Goal: Task Accomplishment & Management: Use online tool/utility

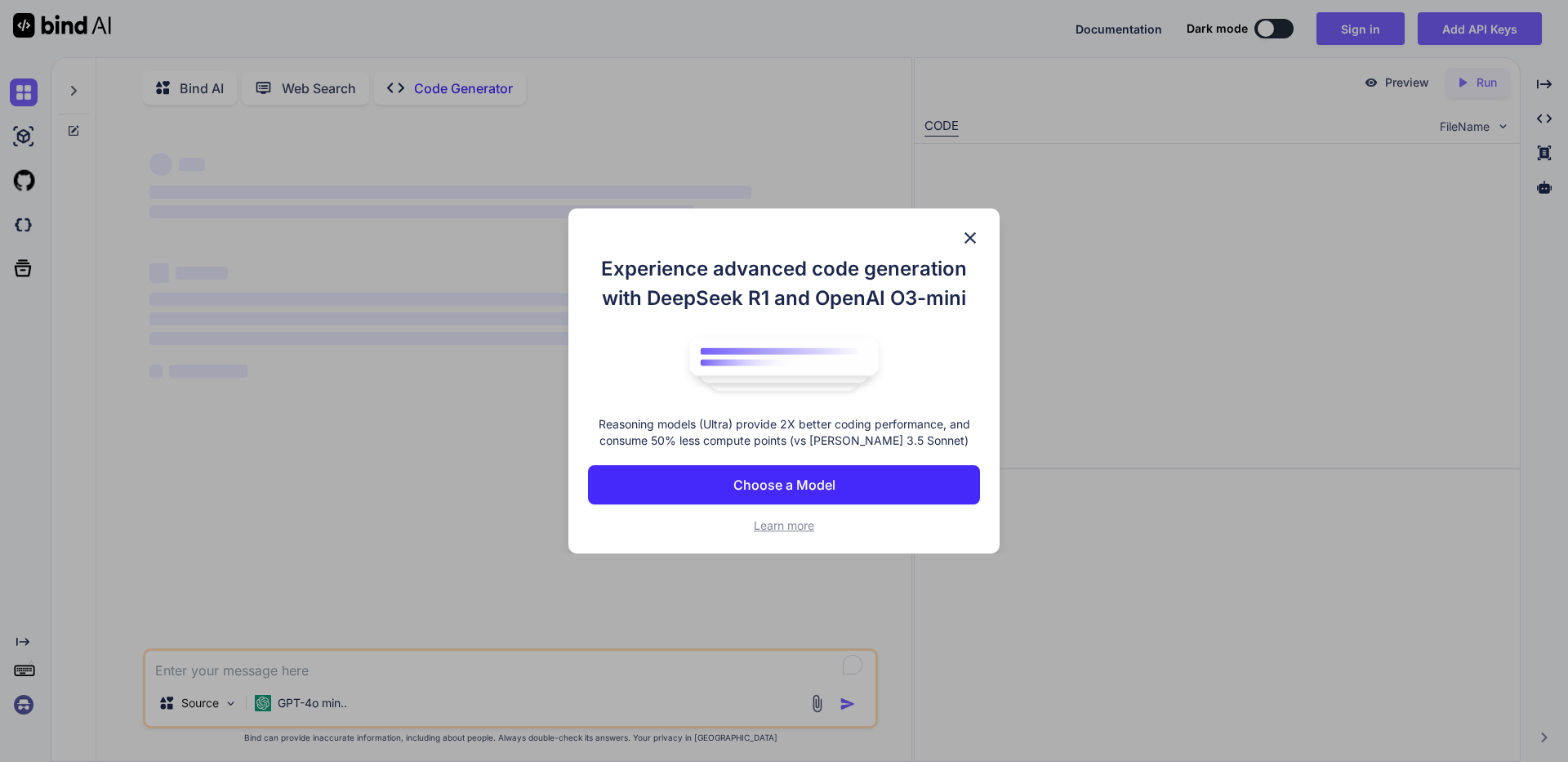
click at [781, 491] on p "Choose a Model" at bounding box center [784, 484] width 102 height 20
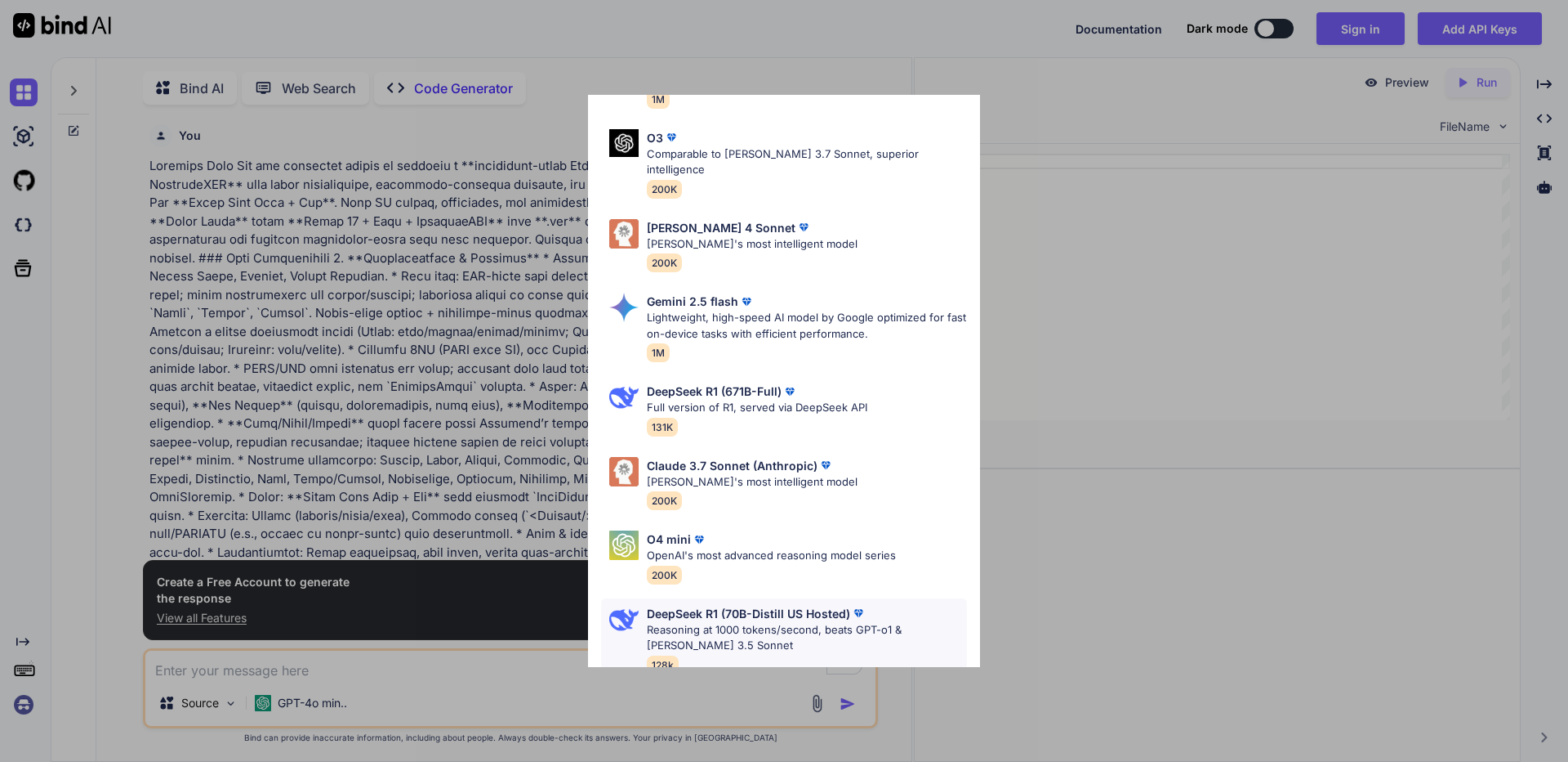
scroll to position [7, 0]
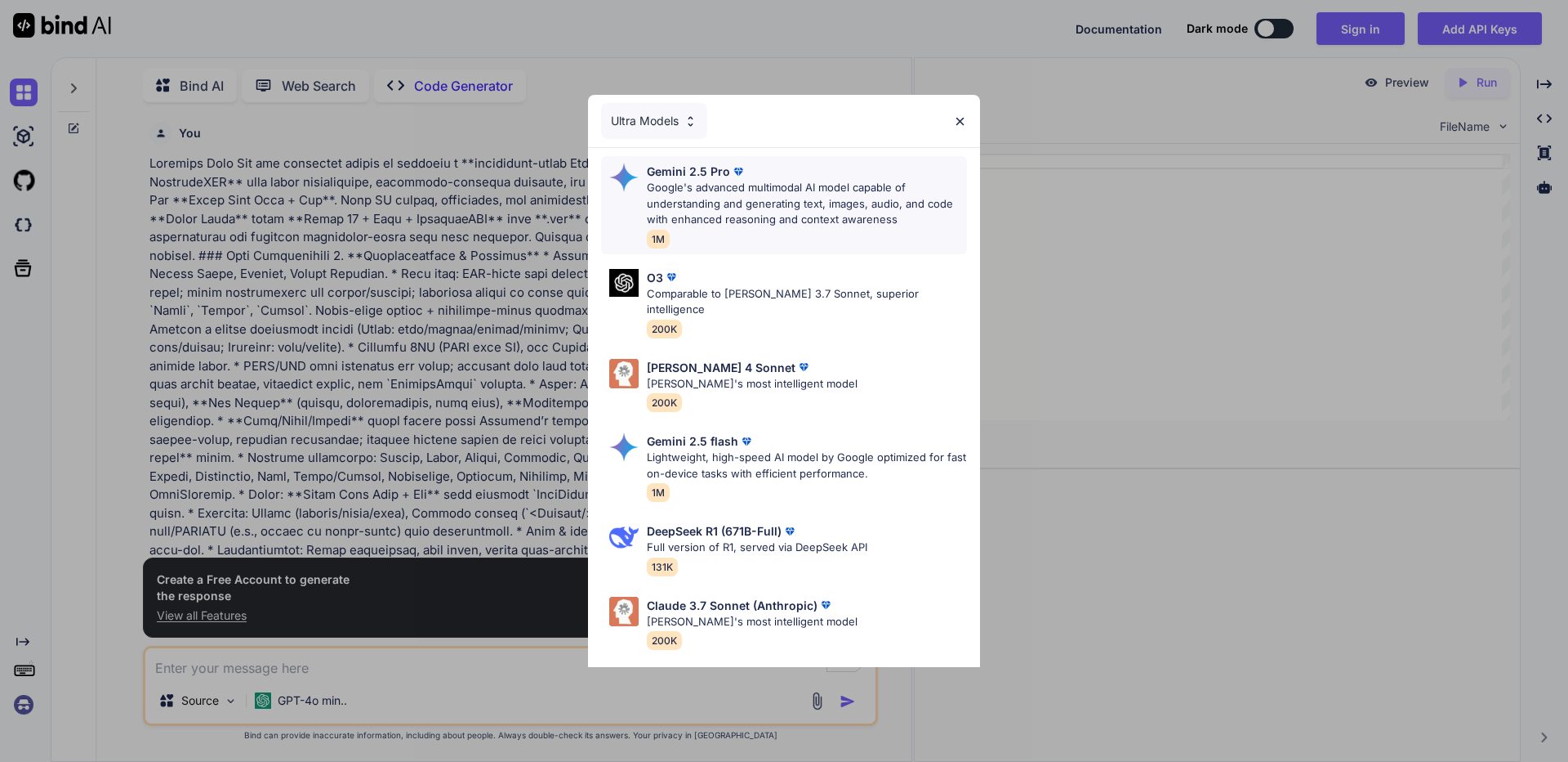
click at [810, 189] on p "Google's advanced multimodal AI model capable of understanding and generating t…" at bounding box center [806, 204] width 320 height 48
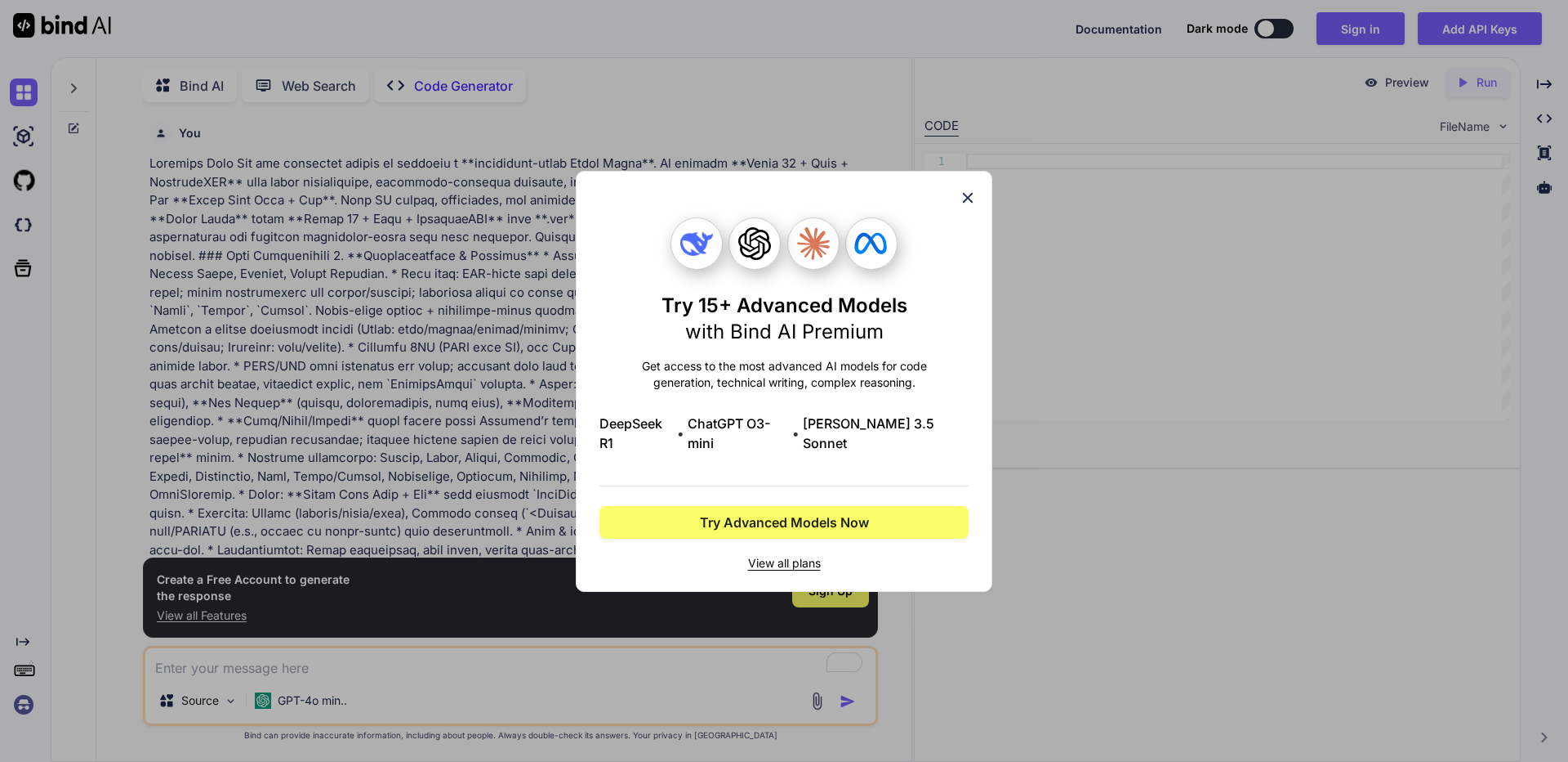
click at [966, 217] on div "Try 15+ Advanced Models with Bind AI Premium Get access to the most advanced AI…" at bounding box center [784, 381] width 369 height 419
click at [967, 207] on icon at bounding box center [968, 198] width 18 height 18
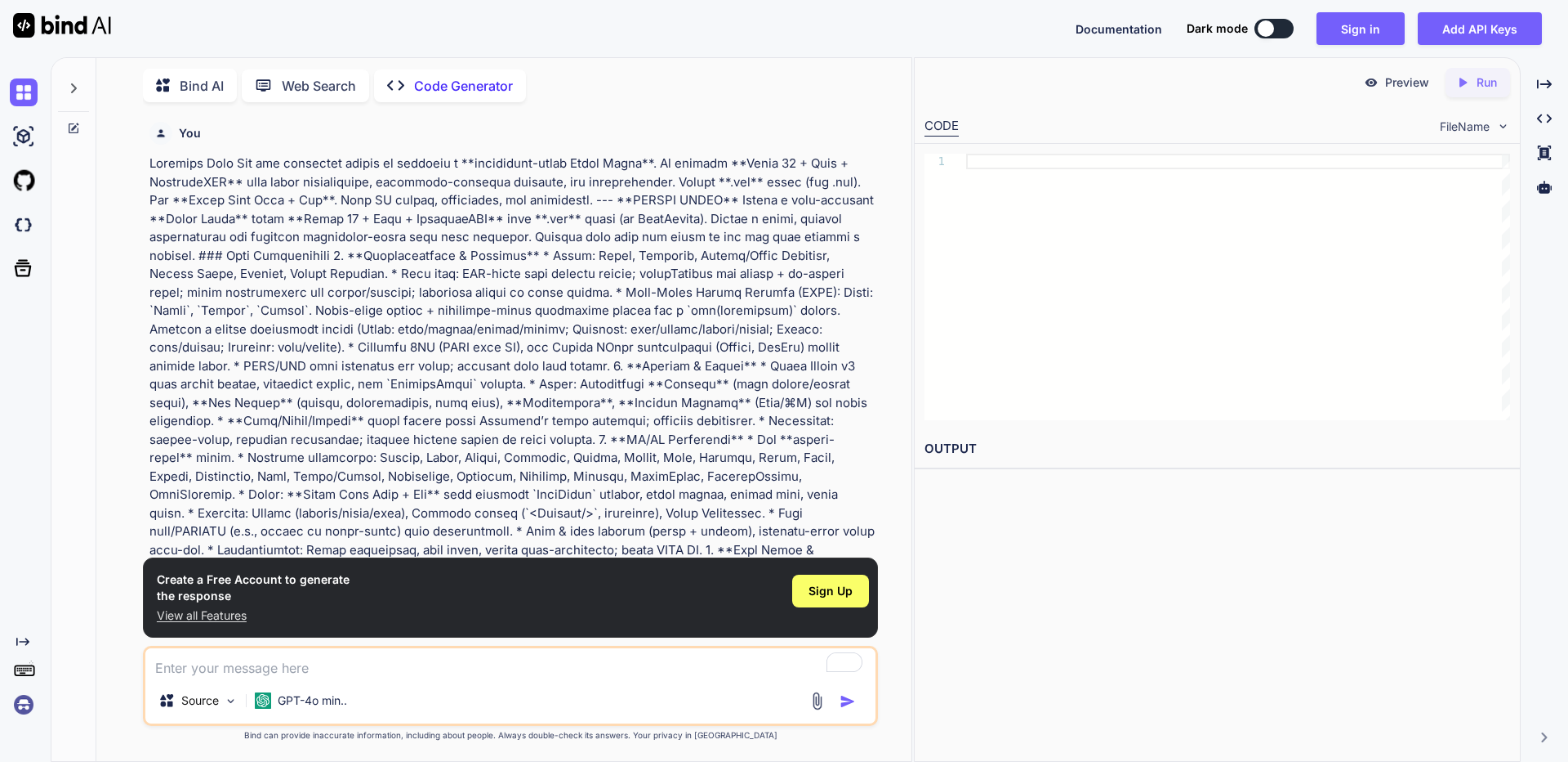
click at [850, 701] on img "button" at bounding box center [848, 701] width 16 height 16
click at [851, 590] on span "Sign Up" at bounding box center [831, 590] width 44 height 16
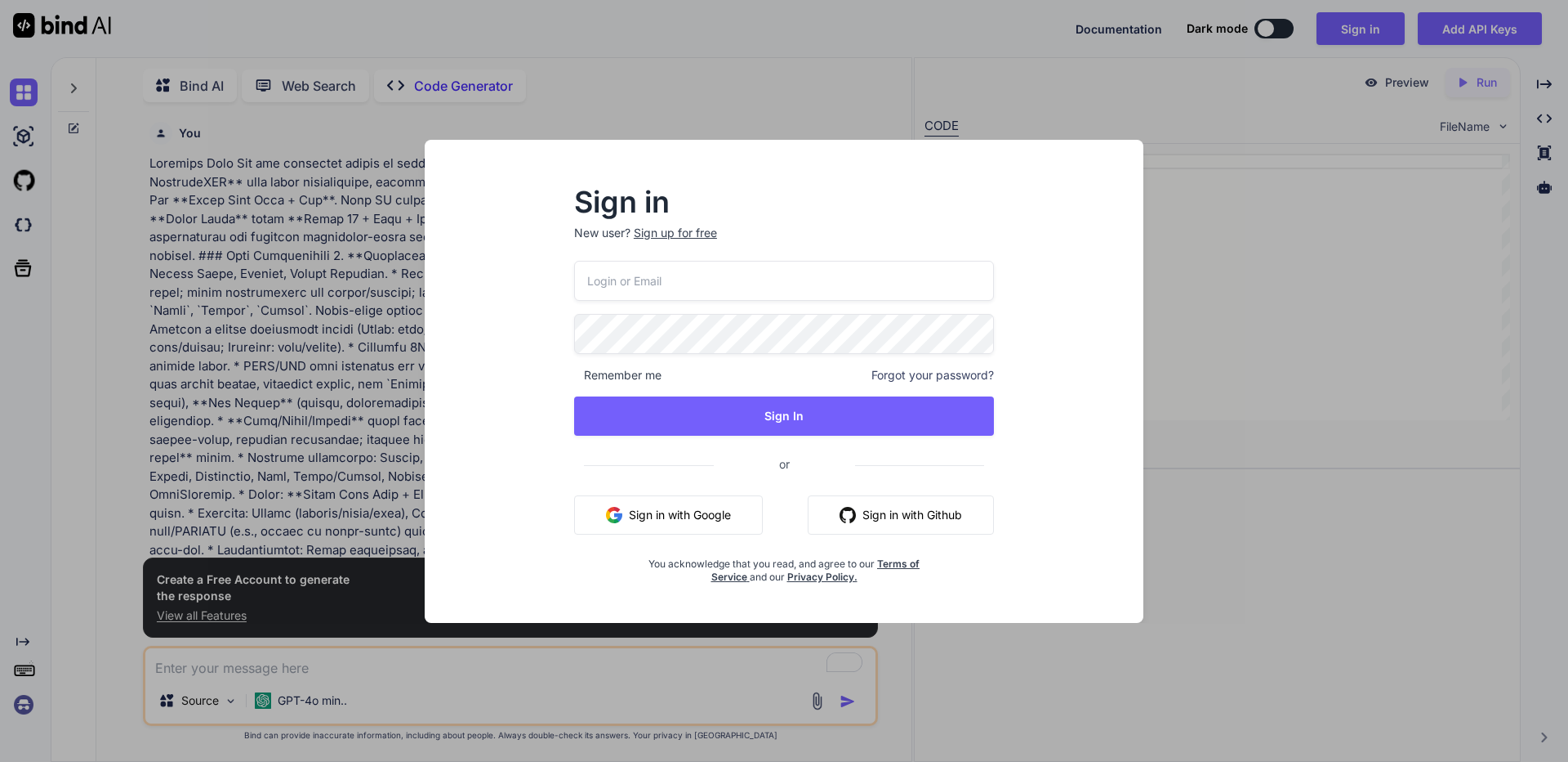
click at [724, 532] on button "Sign in with Google" at bounding box center [668, 514] width 189 height 39
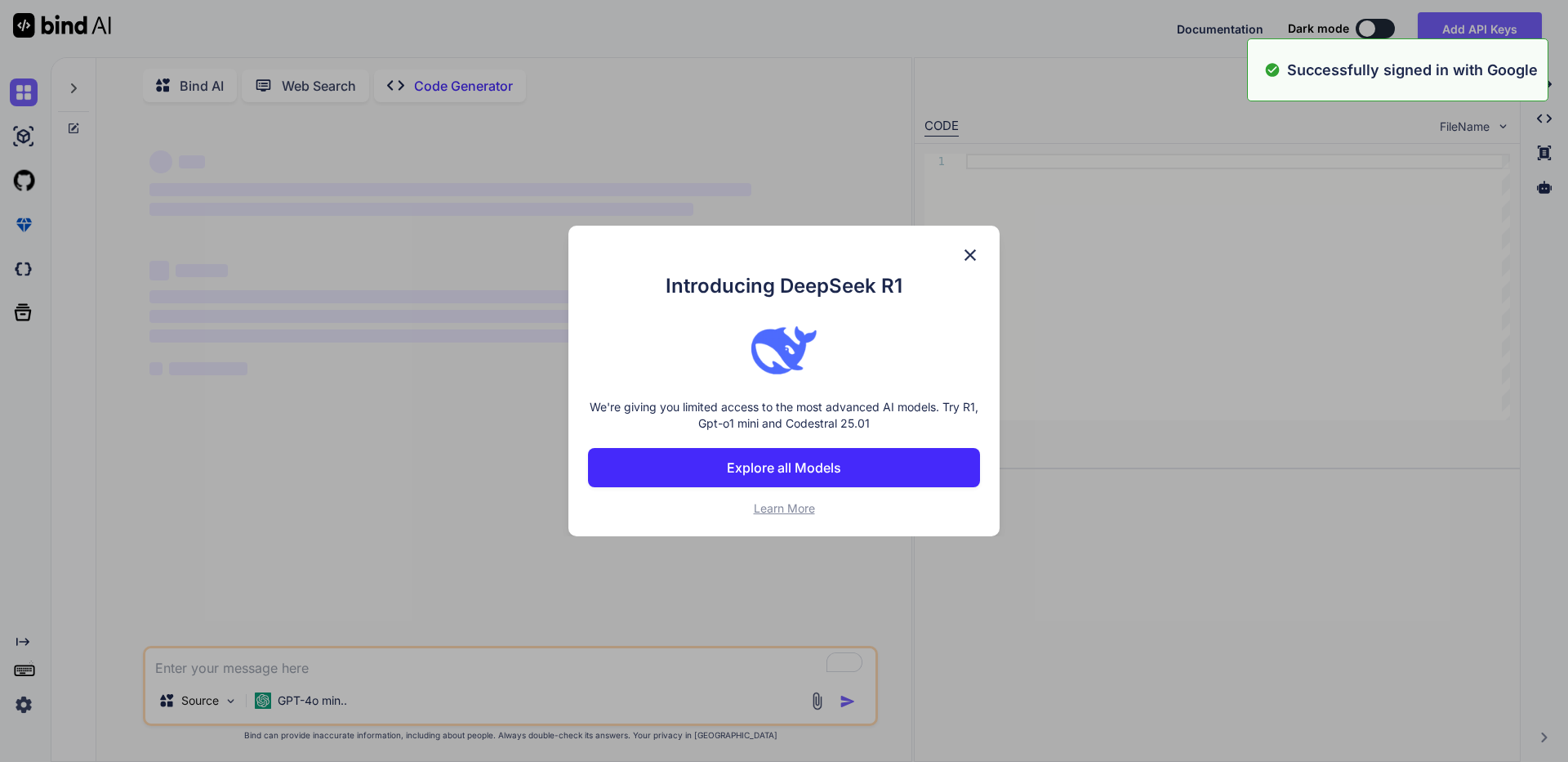
type textarea "x"
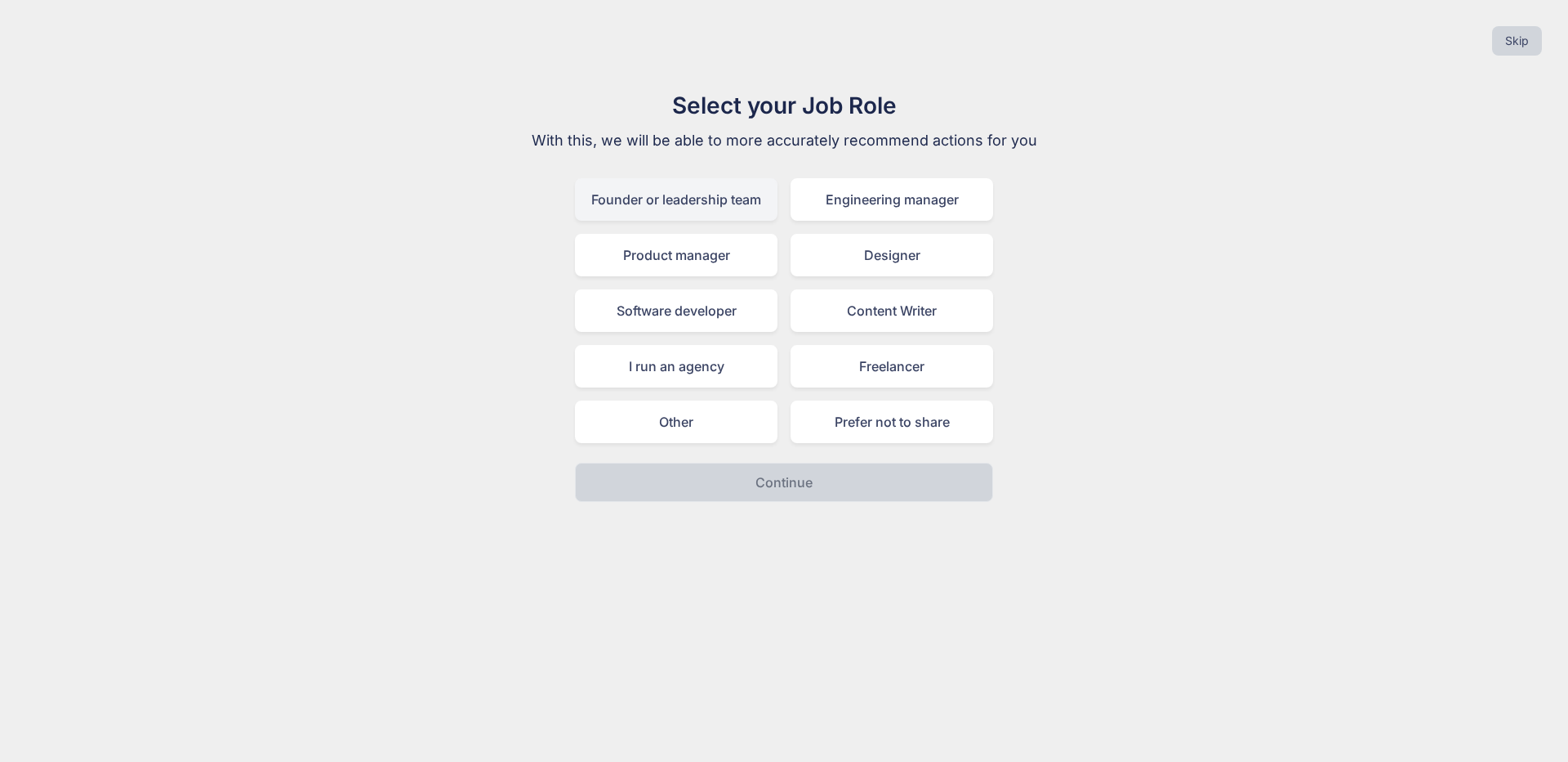
click at [760, 215] on div "Founder or leadership team" at bounding box center [676, 198] width 203 height 42
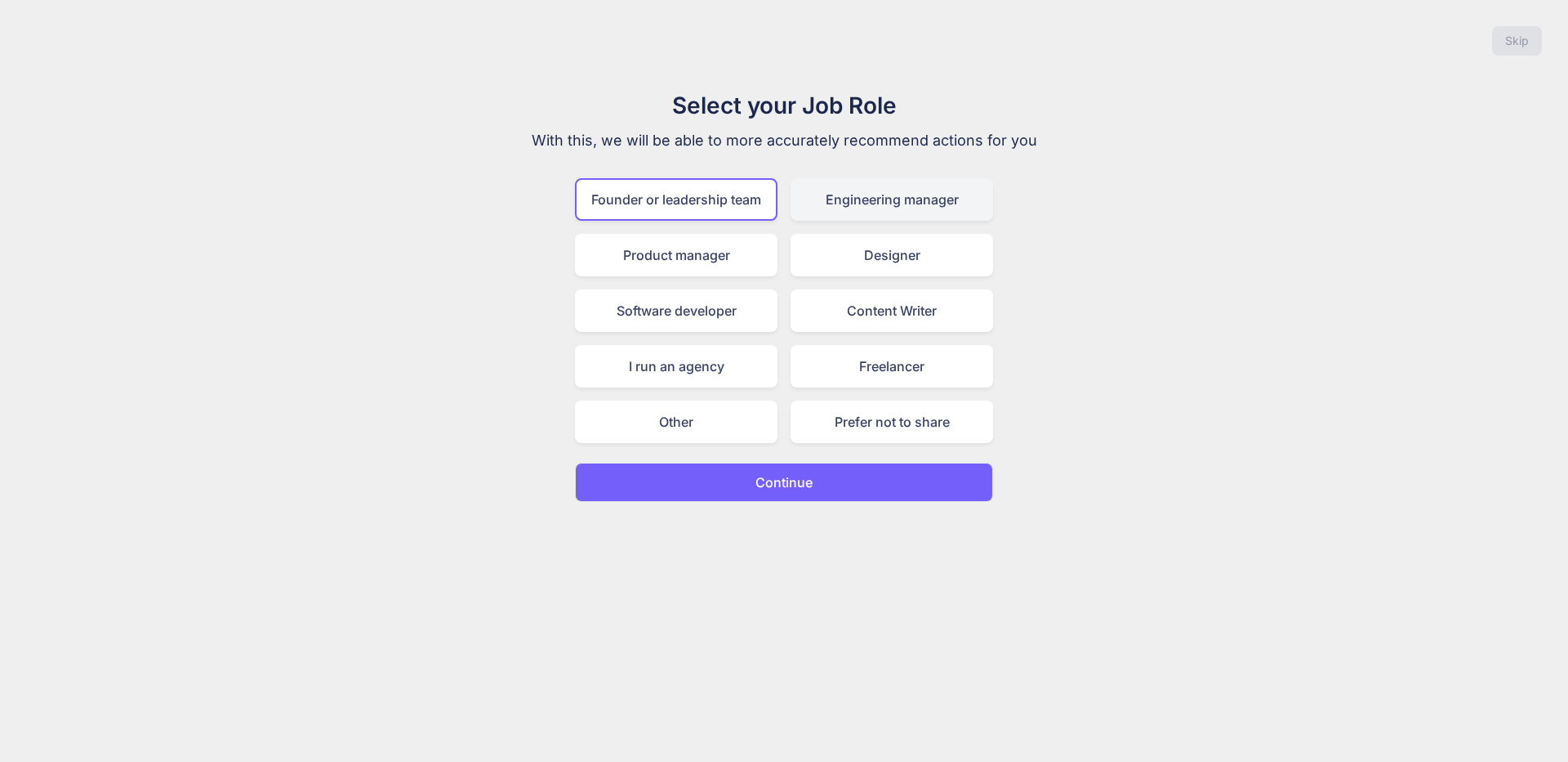
click at [975, 218] on div "Engineering manager" at bounding box center [892, 198] width 203 height 42
click at [857, 270] on div "Designer" at bounding box center [892, 255] width 203 height 42
click at [887, 201] on div "Engineering manager" at bounding box center [892, 198] width 203 height 42
click at [878, 488] on button "Continue" at bounding box center [784, 482] width 418 height 39
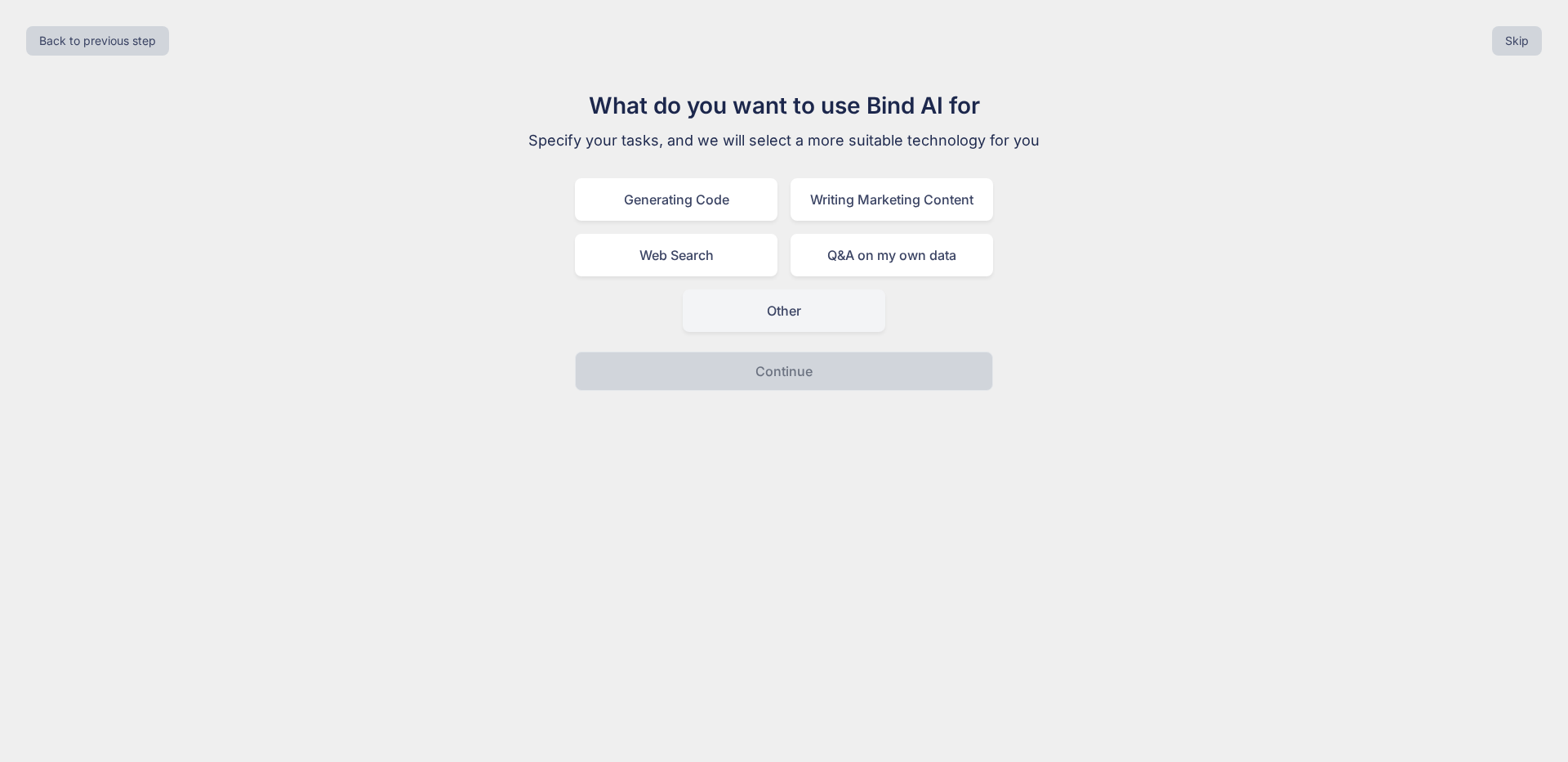
click at [724, 201] on div "Generating Code" at bounding box center [676, 198] width 203 height 42
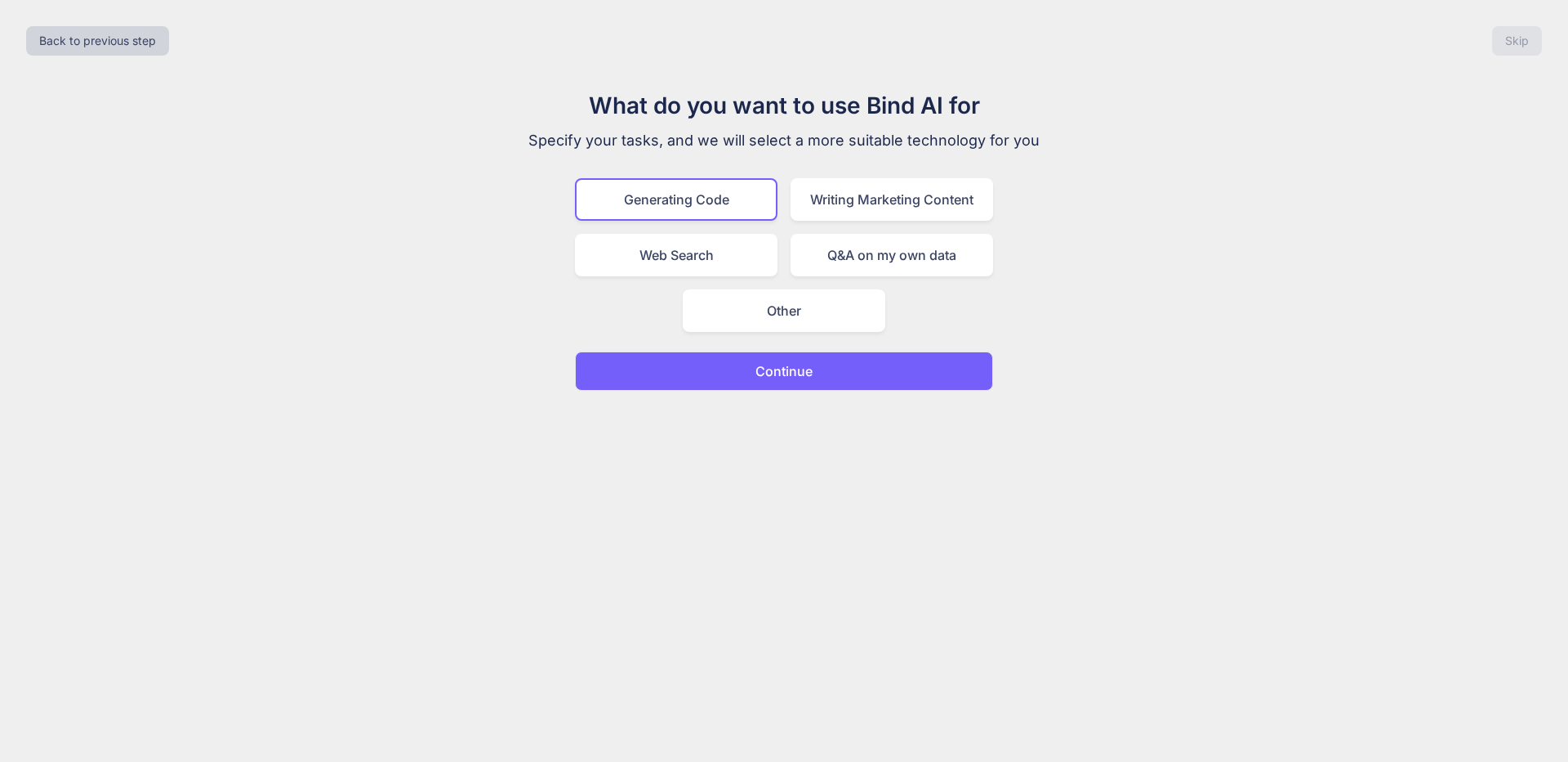
click at [806, 361] on button "Continue" at bounding box center [784, 370] width 418 height 39
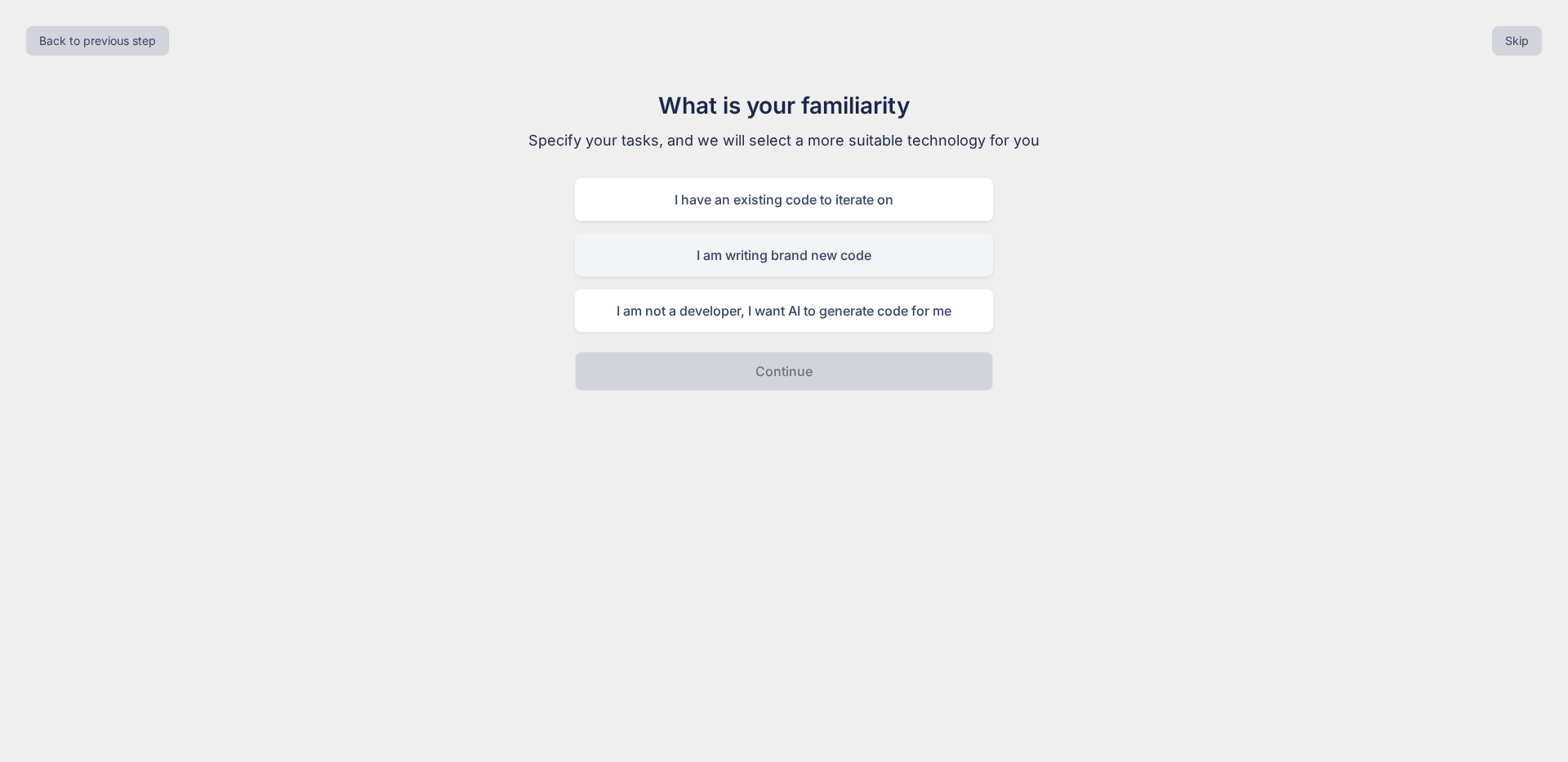
click at [904, 271] on div "I am writing brand new code" at bounding box center [784, 255] width 418 height 42
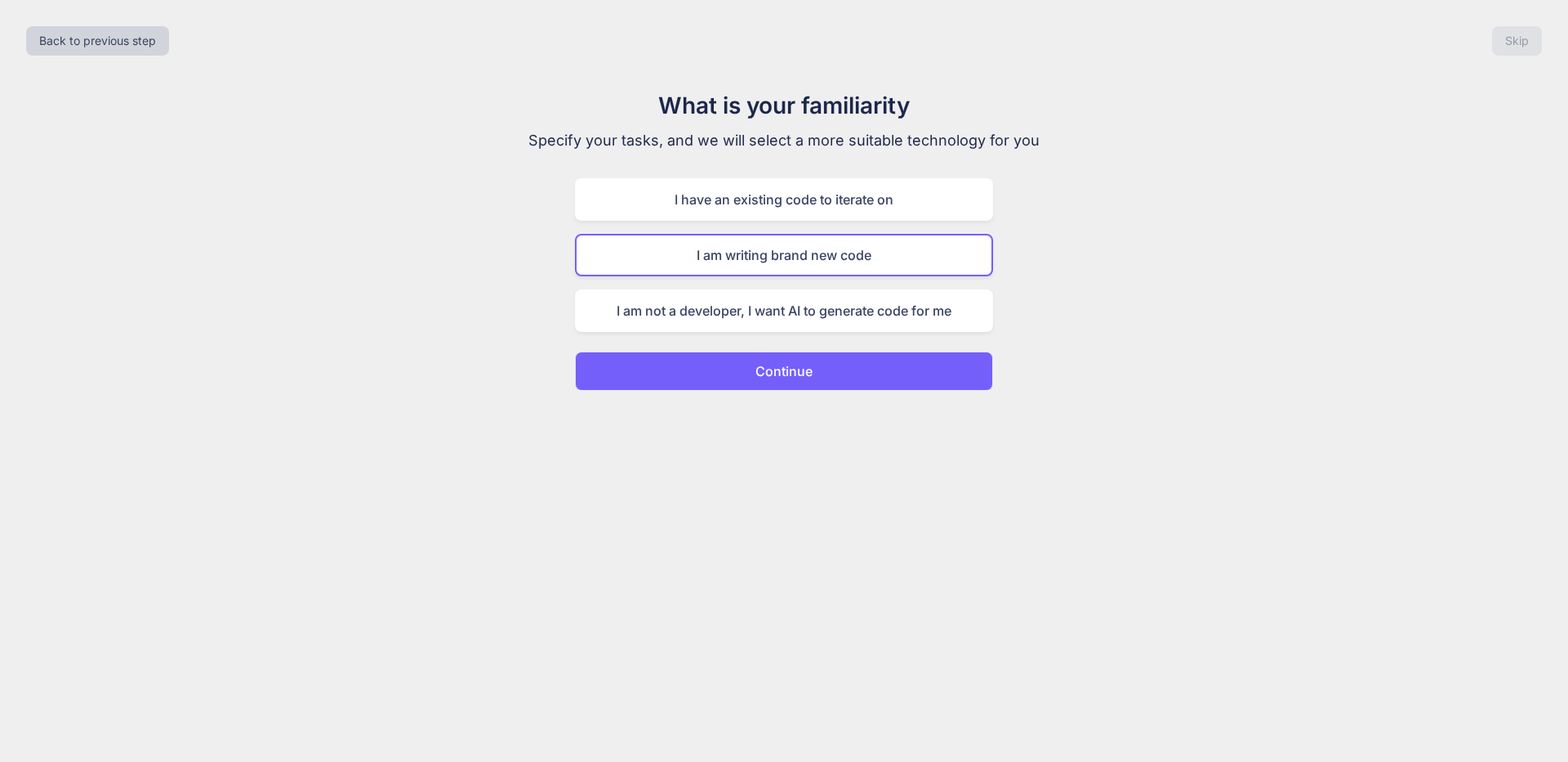
click at [883, 398] on div "Back to previous step Skip What is your familiarity Specify your tasks, and we …" at bounding box center [784, 381] width 1568 height 762
click at [895, 381] on button "Continue" at bounding box center [784, 370] width 418 height 39
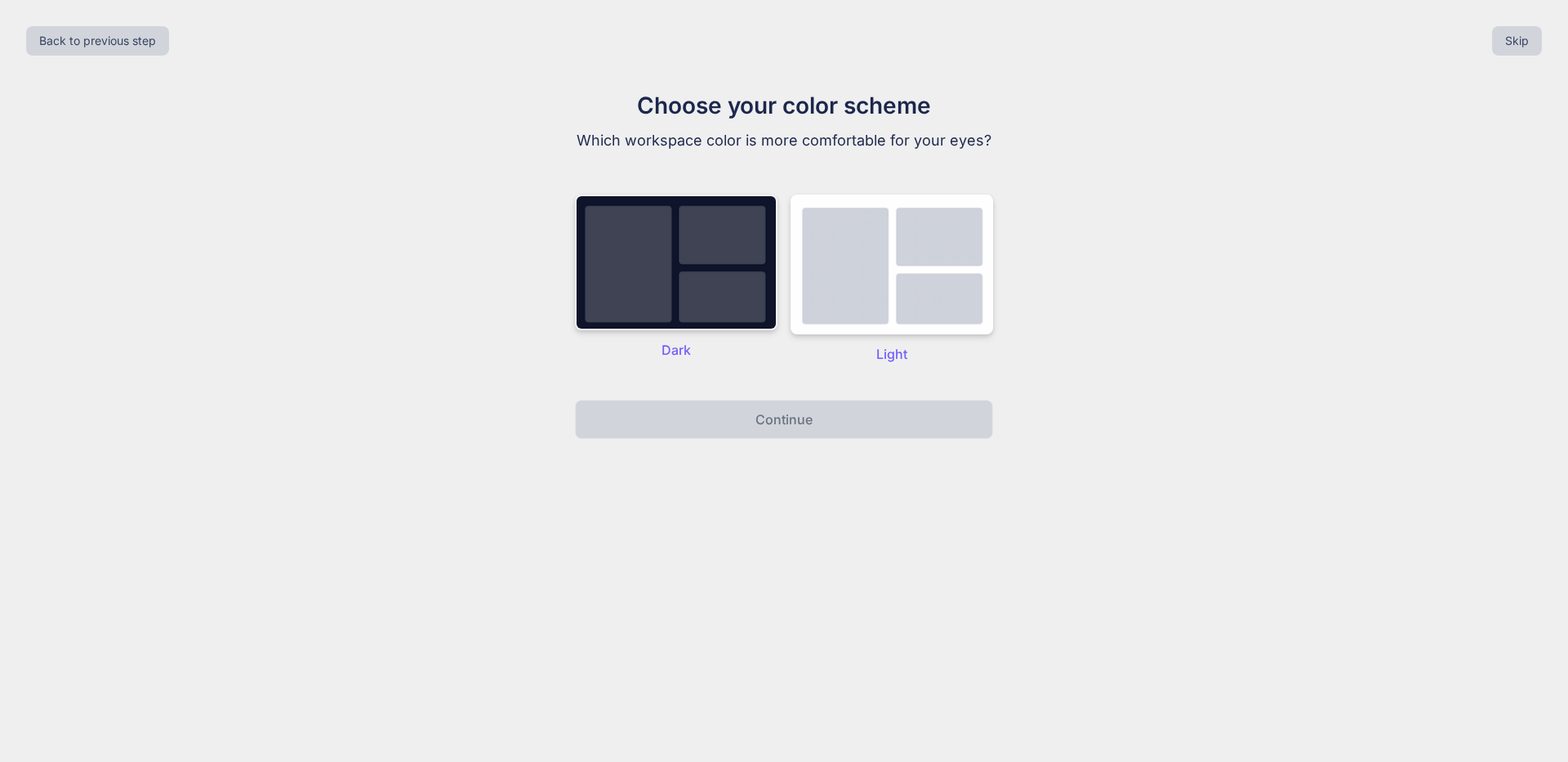
click at [727, 289] on img at bounding box center [676, 261] width 203 height 135
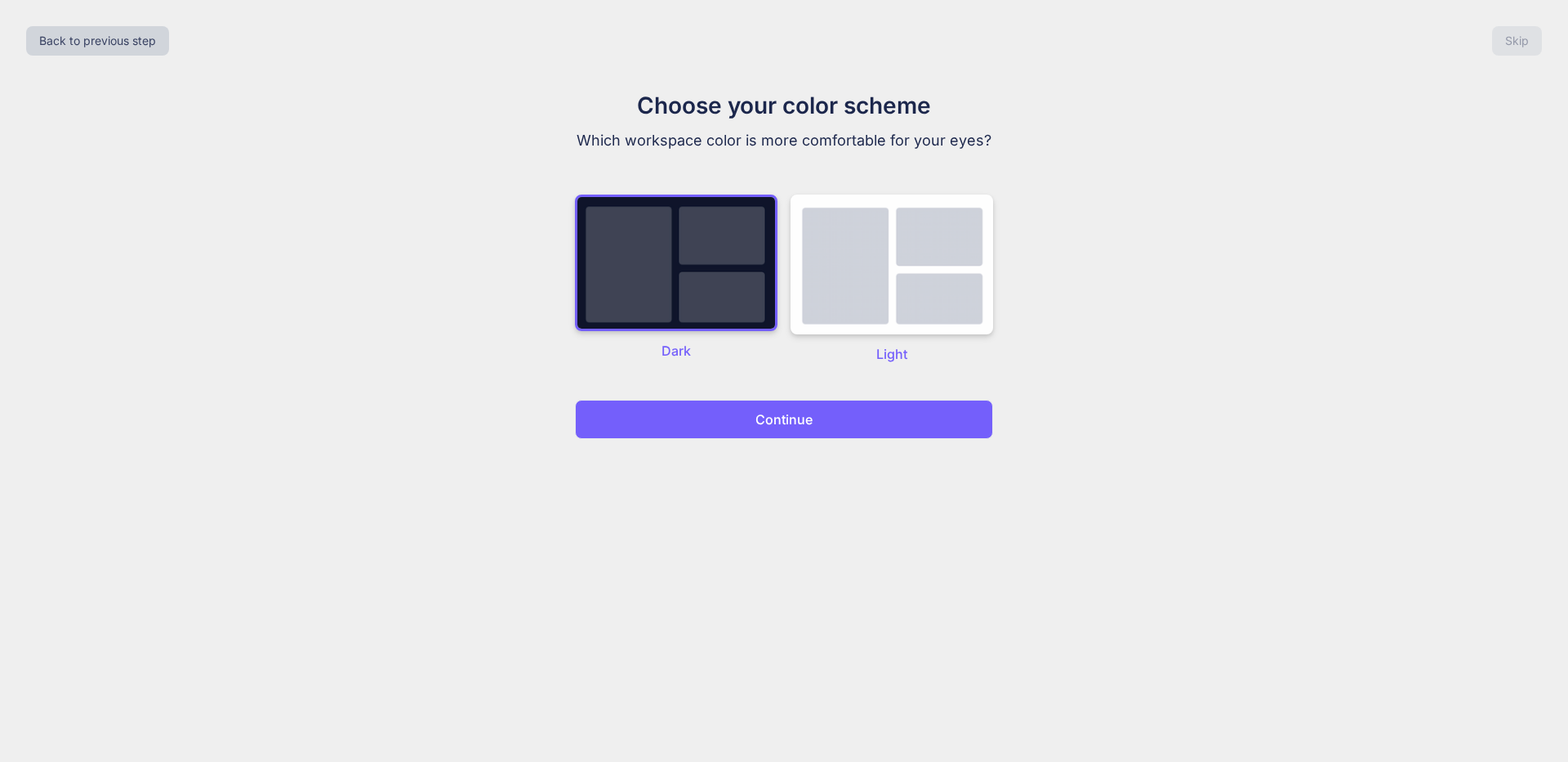
click at [862, 431] on button "Continue" at bounding box center [784, 419] width 418 height 39
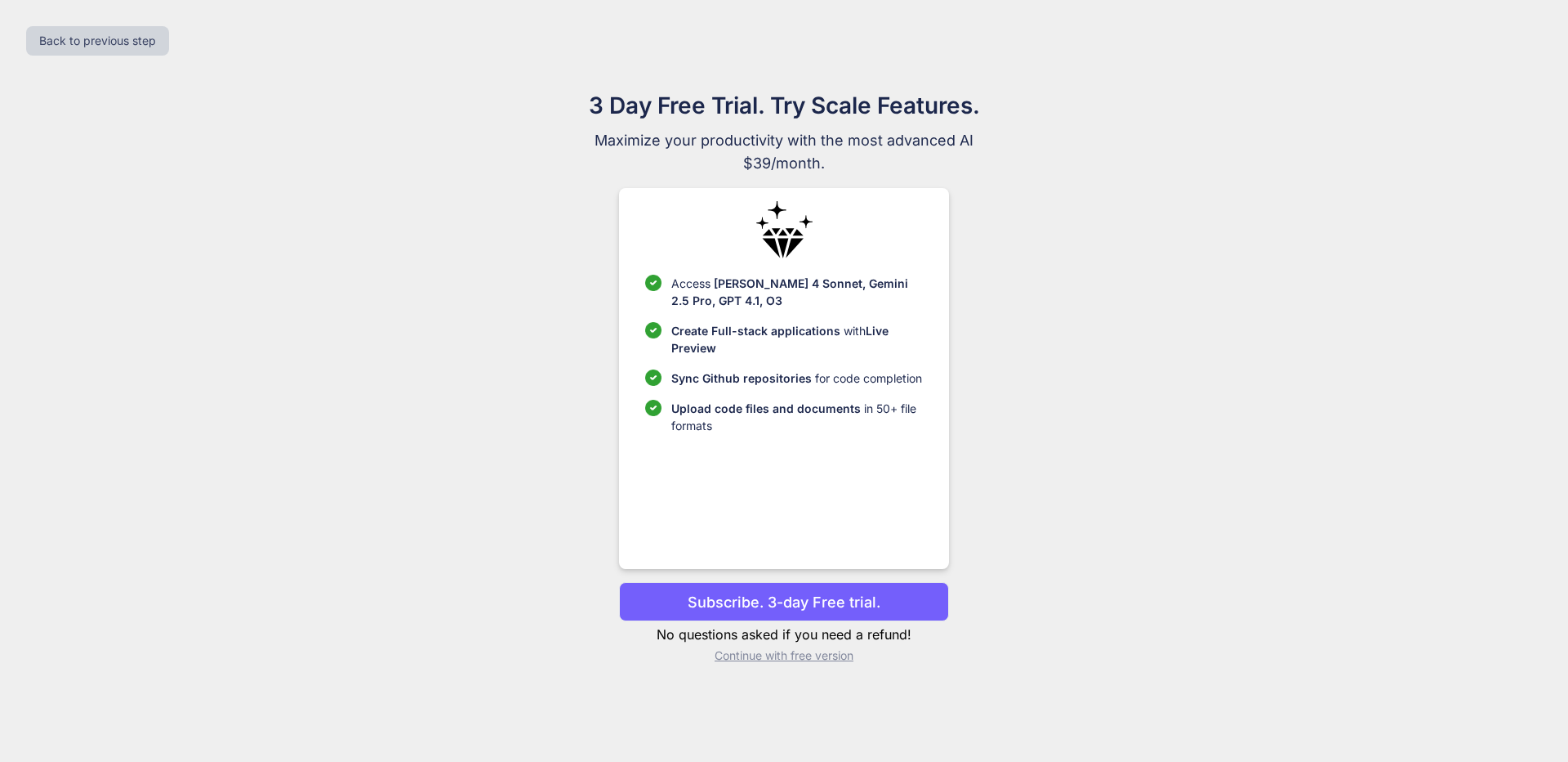
click at [804, 418] on p "Upload code files and documents in 50+ file formats" at bounding box center [796, 417] width 251 height 35
click at [776, 614] on button "Subscribe. 3-day Free trial." at bounding box center [784, 601] width 329 height 39
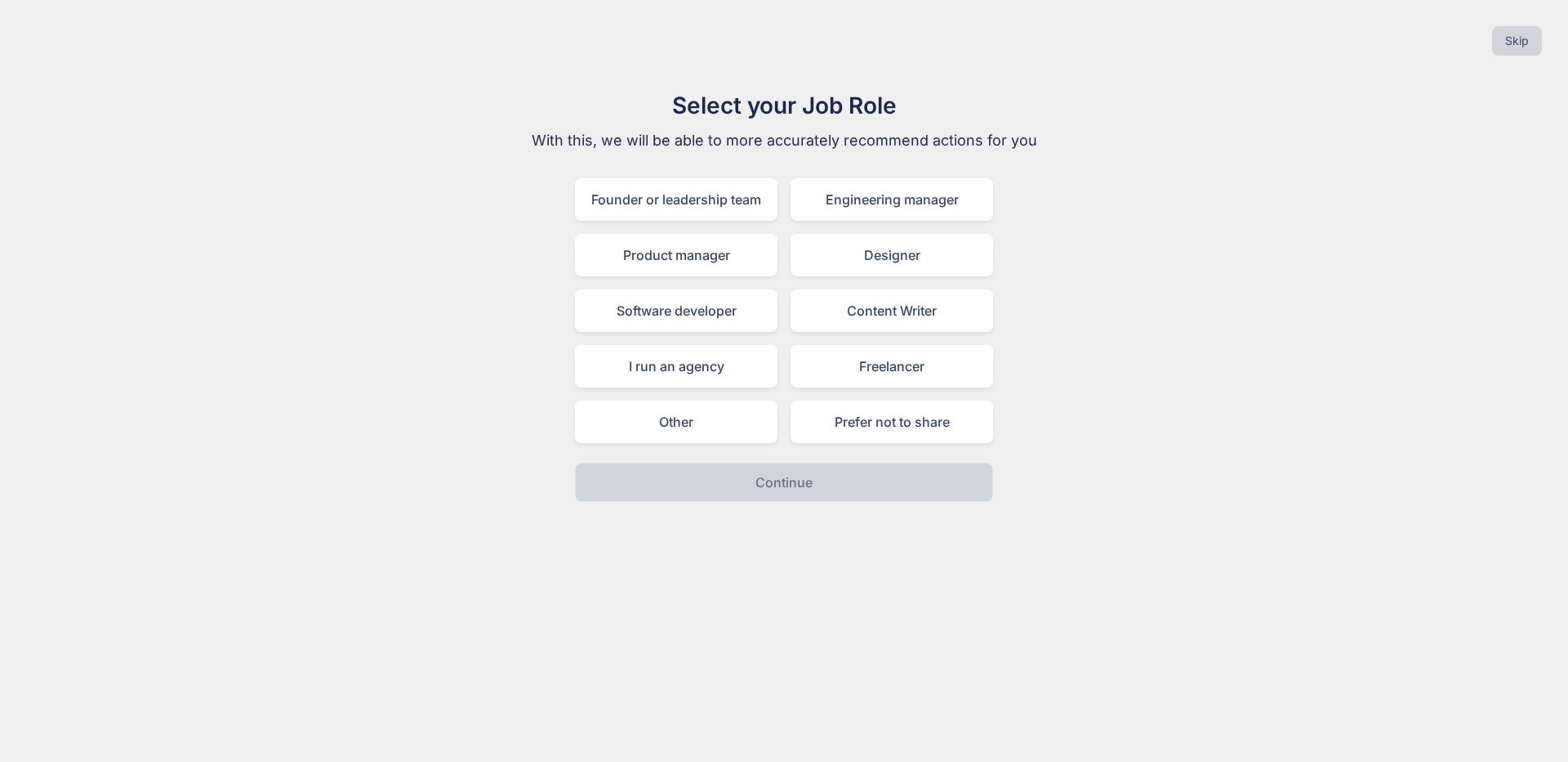
click at [779, 401] on div "Founder or leadership team Engineering manager Product manager Designer Softwar…" at bounding box center [784, 310] width 418 height 265
click at [687, 350] on div "I run an agency" at bounding box center [676, 366] width 203 height 42
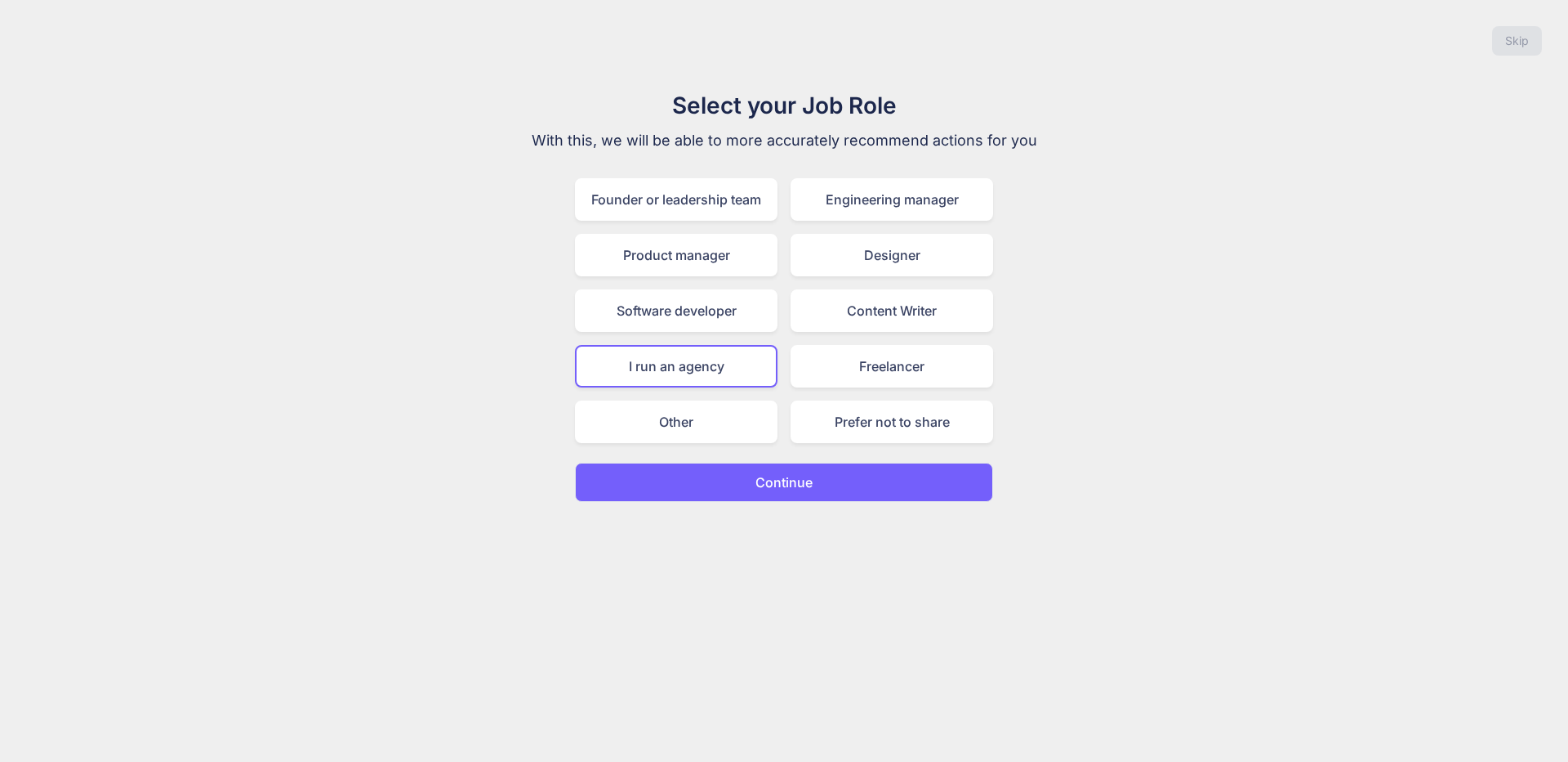
click at [719, 505] on div "Skip Select your Job Role With this, we will be able to more accurately recomme…" at bounding box center [784, 381] width 1568 height 762
click at [723, 488] on button "Continue" at bounding box center [784, 482] width 418 height 39
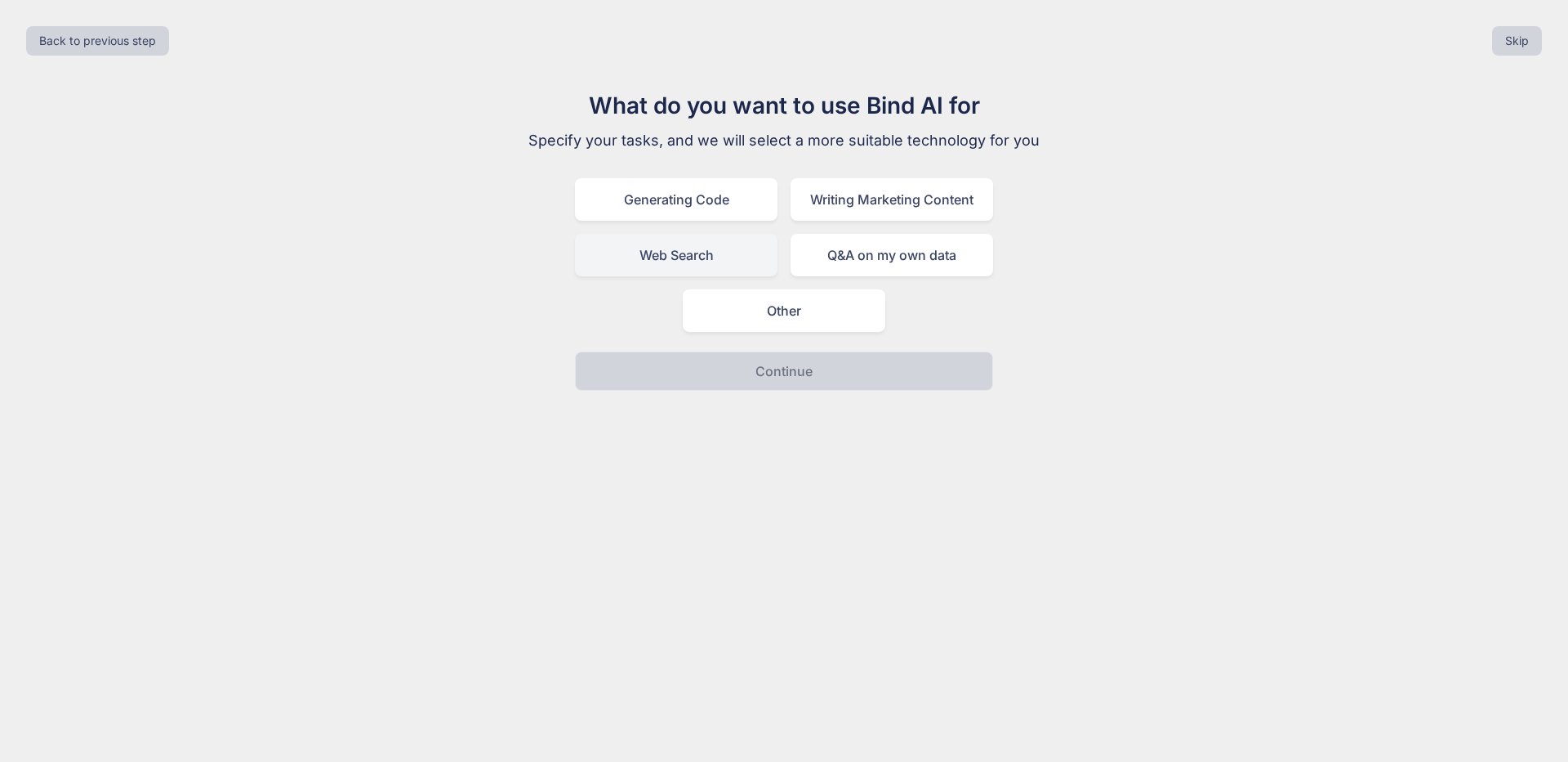
click at [735, 259] on div "Web Search" at bounding box center [676, 255] width 203 height 42
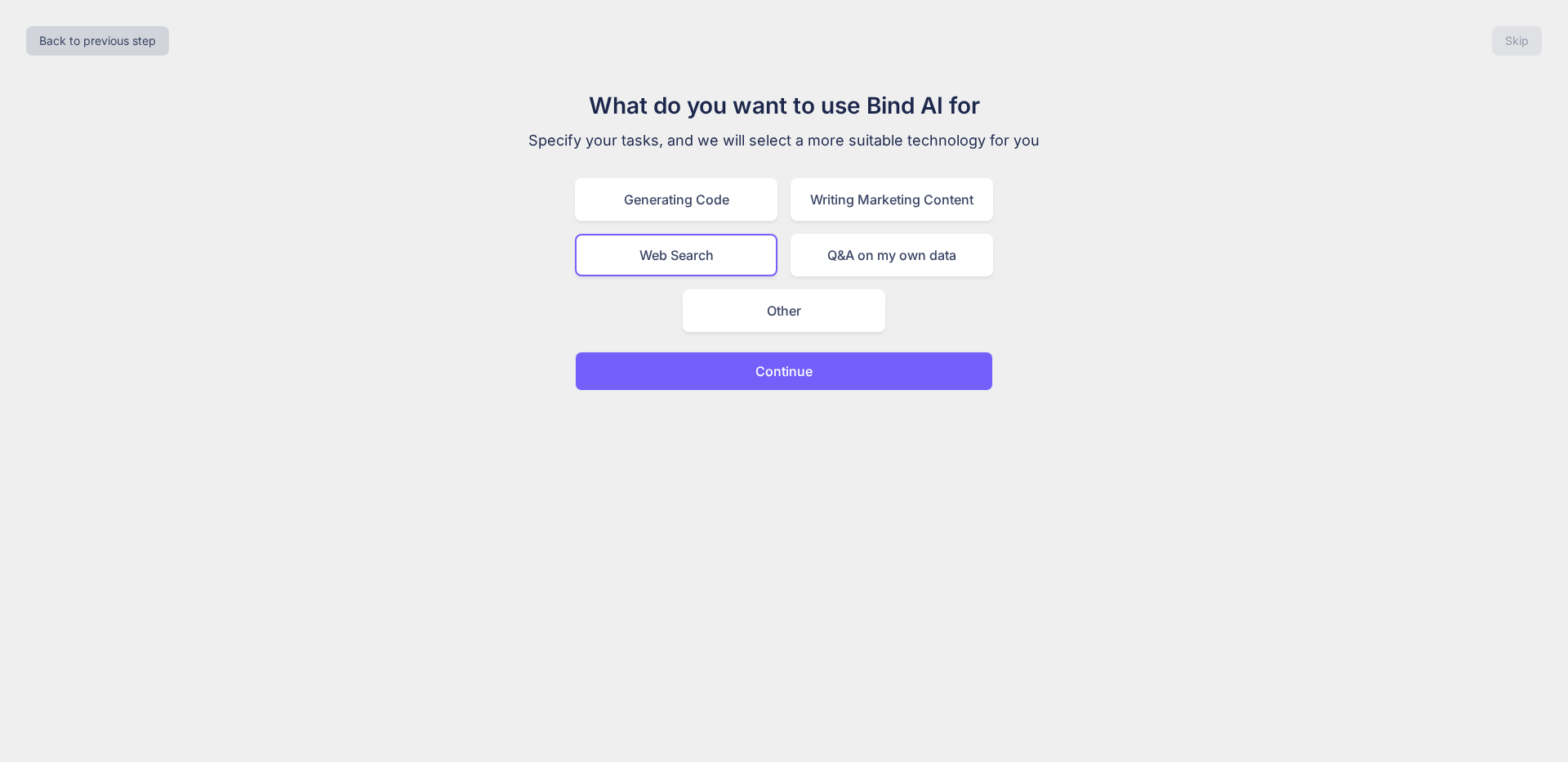
click at [767, 400] on div "Back to previous step Skip What do you want to use Bind AI for Specify your tas…" at bounding box center [784, 381] width 1568 height 762
click at [773, 373] on p "Continue" at bounding box center [784, 371] width 57 height 20
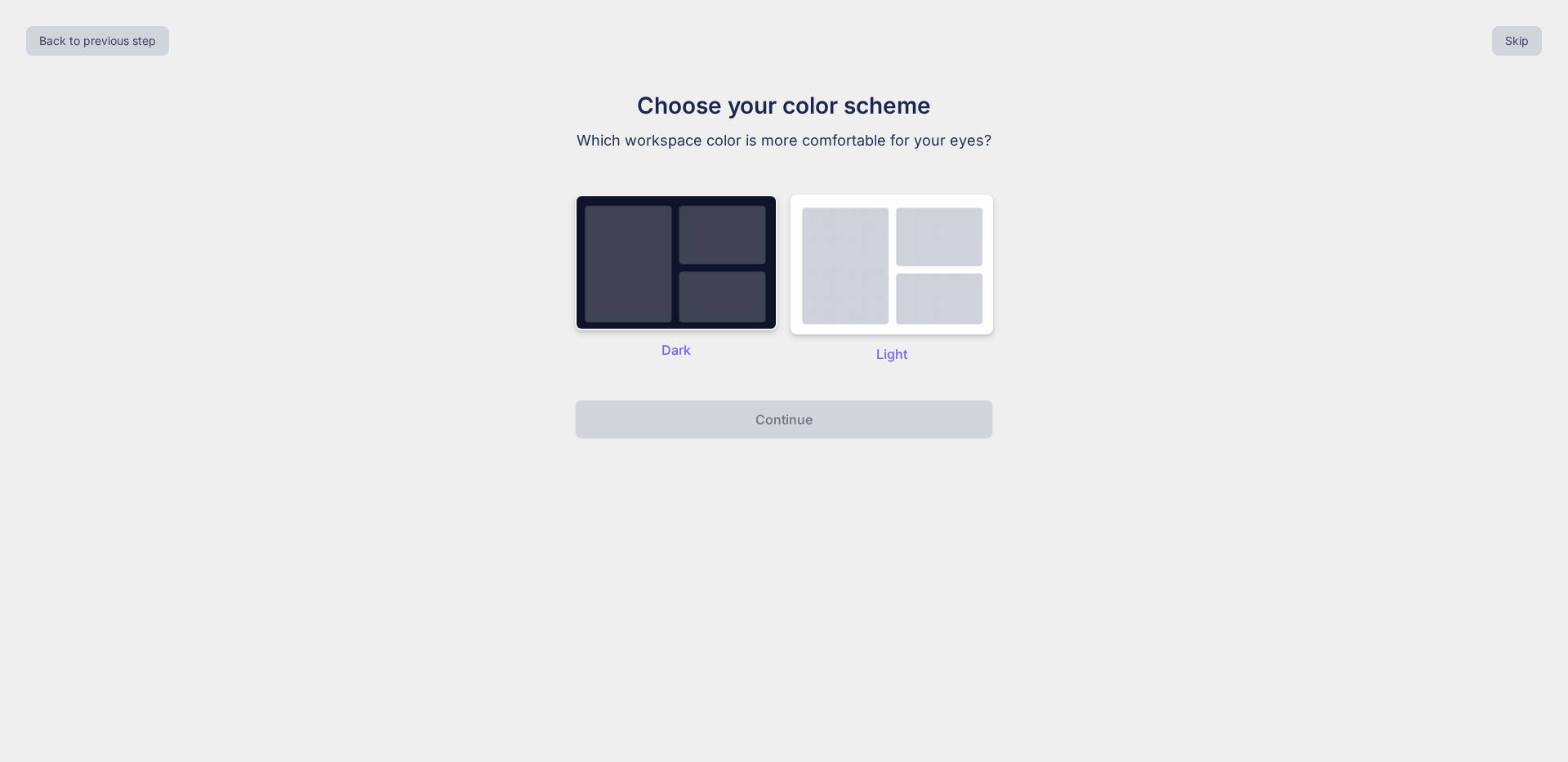
click at [710, 283] on img at bounding box center [676, 261] width 203 height 135
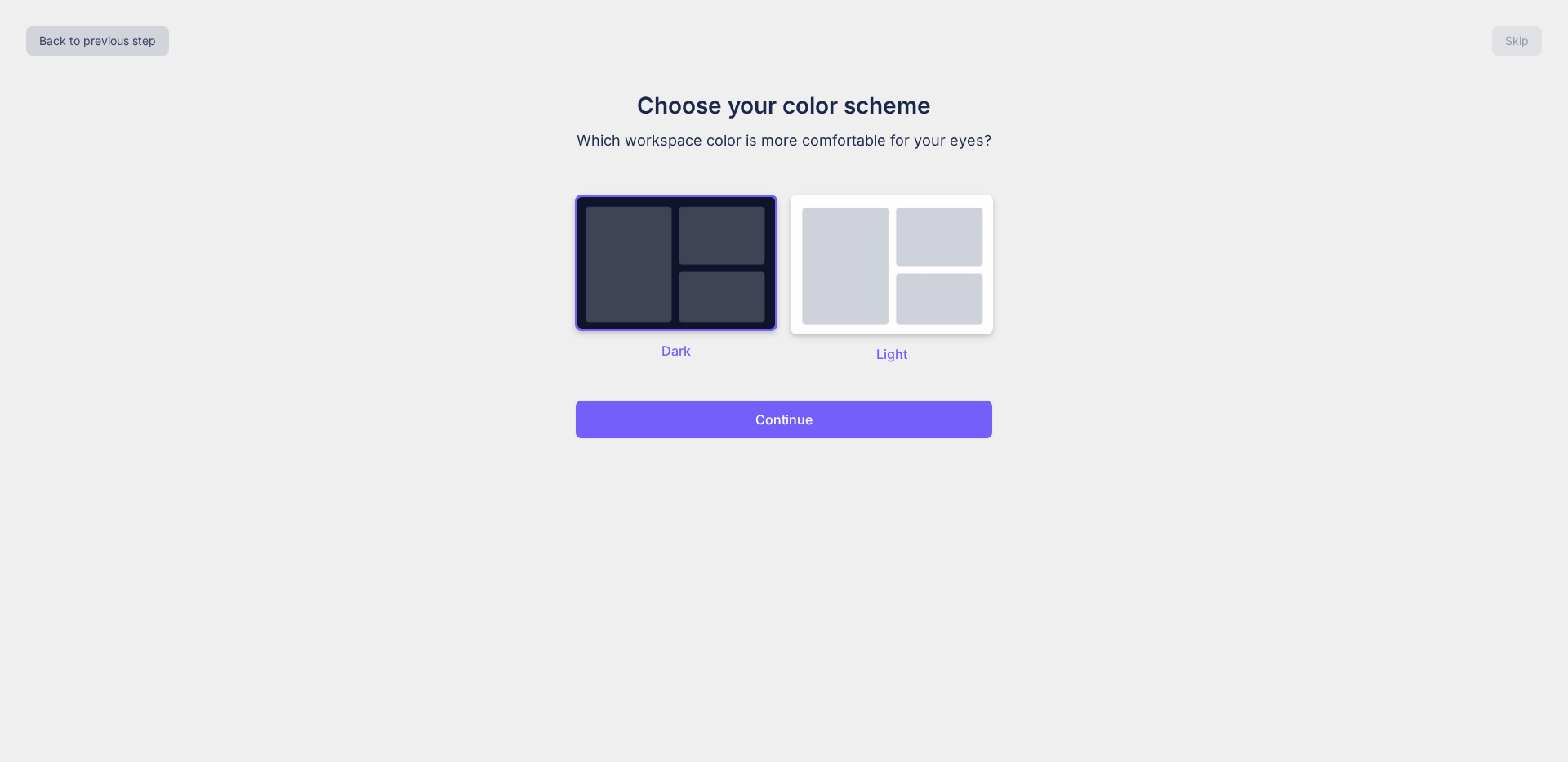
click at [777, 441] on div "Back to previous step Skip Choose your color scheme Which workspace color is mo…" at bounding box center [784, 381] width 1568 height 762
click at [774, 421] on p "Continue" at bounding box center [784, 419] width 57 height 20
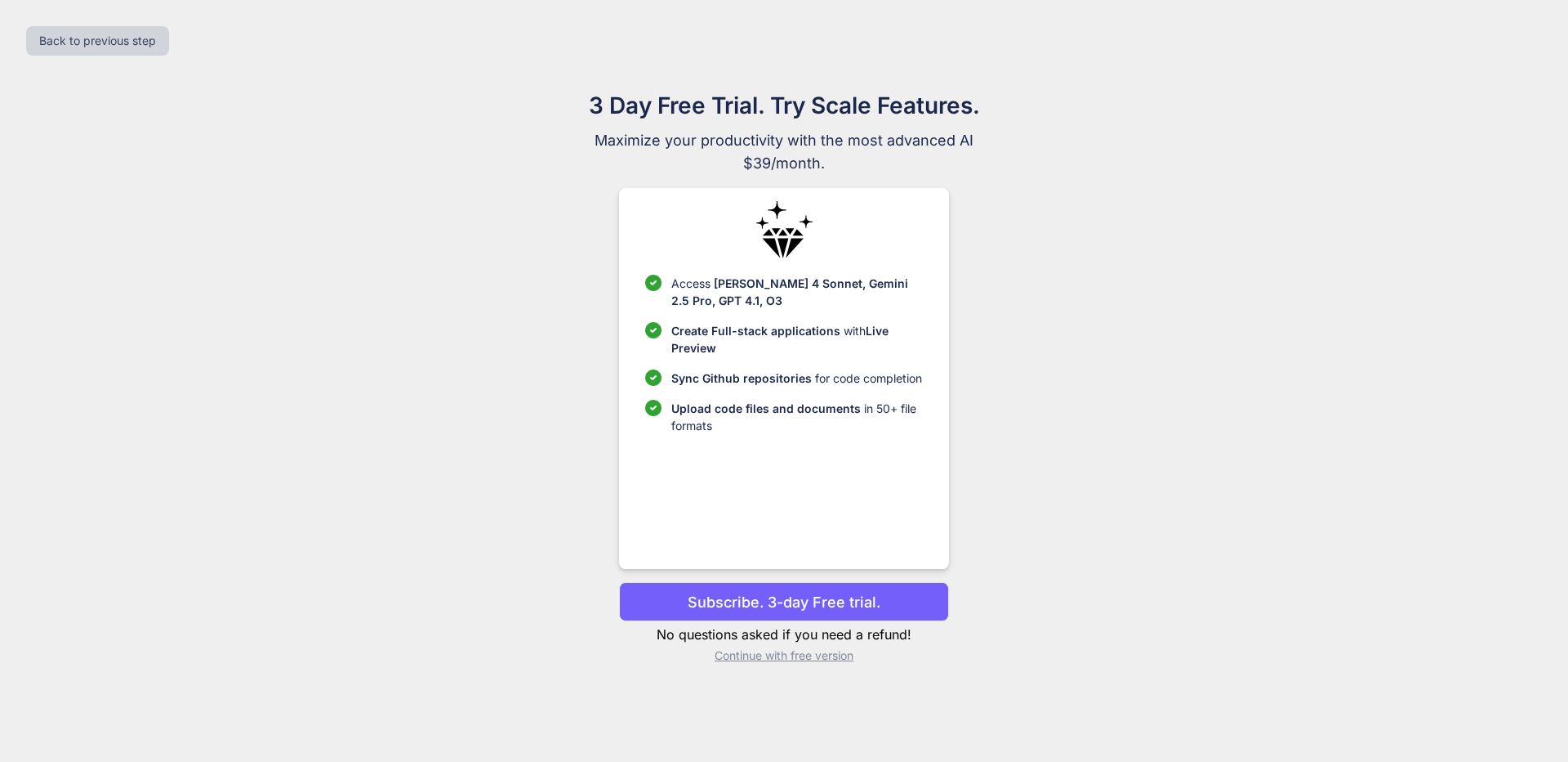
click at [774, 421] on p "Upload code files and documents in 50+ file formats" at bounding box center [796, 417] width 251 height 35
click at [821, 653] on p "Continue with free version" at bounding box center [784, 655] width 329 height 16
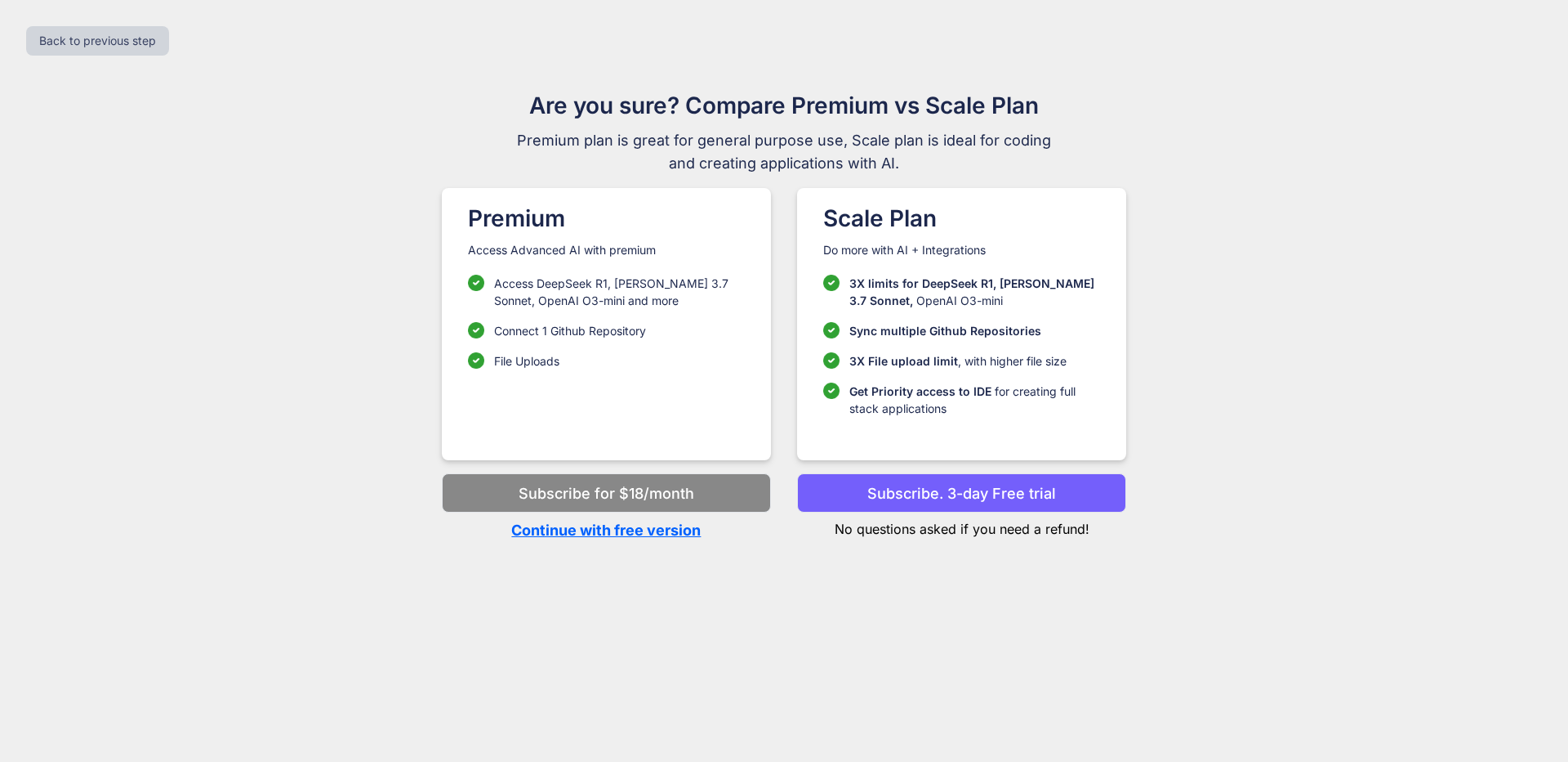
click at [673, 392] on div "Premium Access Advanced AI with premium Access DeepSeek R1, [PERSON_NAME] 3.7 S…" at bounding box center [606, 324] width 329 height 272
click at [694, 374] on div "Premium Access Advanced AI with premium Access DeepSeek R1, [PERSON_NAME] 3.7 S…" at bounding box center [606, 324] width 329 height 272
click at [859, 618] on div "Back to previous step Are you sure? Compare Premium vs Scale Plan Premium plan …" at bounding box center [784, 381] width 1568 height 762
click at [646, 535] on p "Continue with free version" at bounding box center [606, 530] width 329 height 22
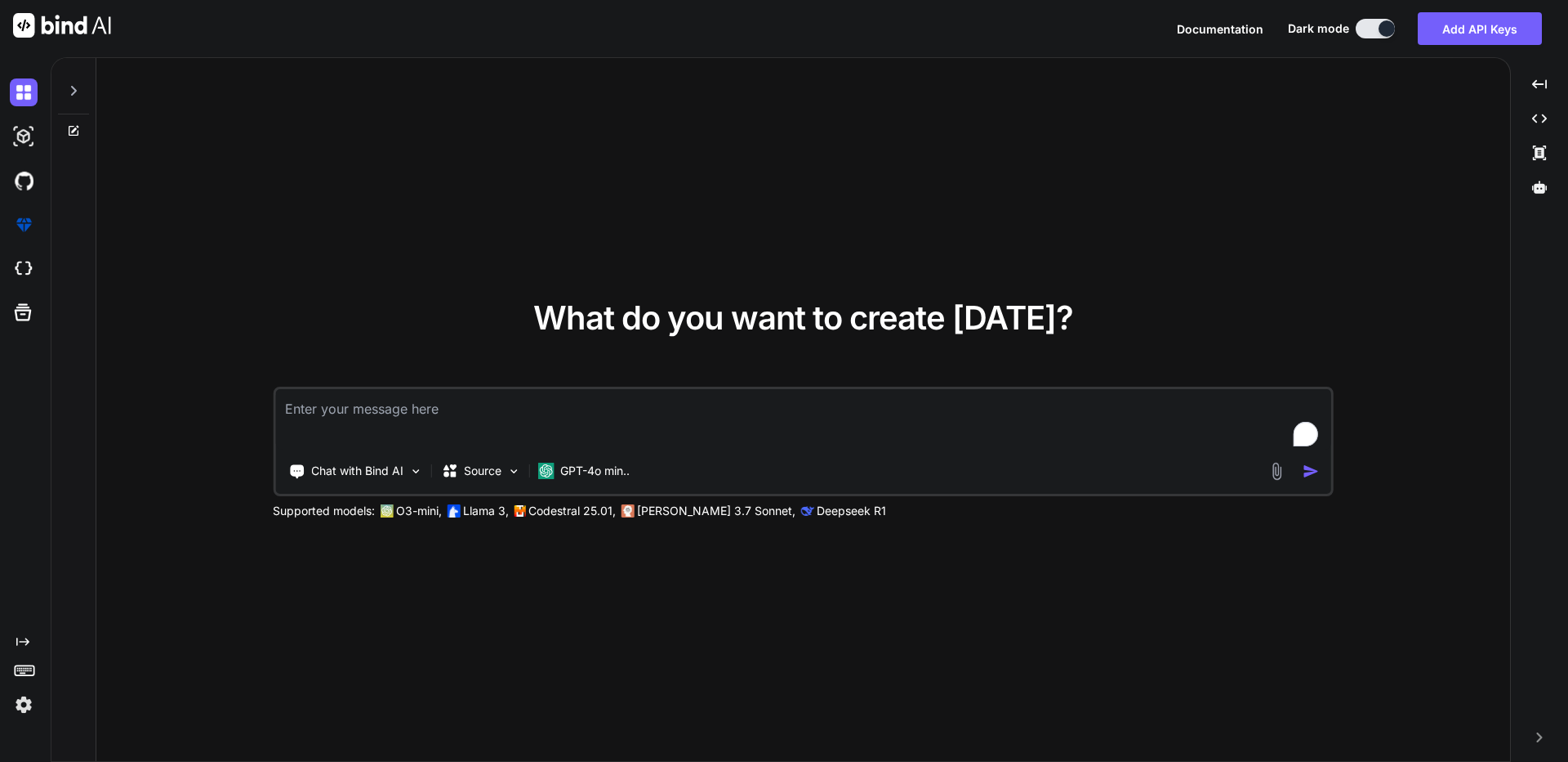
type textarea "x"
click at [654, 415] on textarea "To enrich screen reader interactions, please activate Accessibility in Grammarl…" at bounding box center [803, 419] width 1057 height 60
type textarea "Use the following prompt to generate a **production-ready Admin Panel**. It tar…"
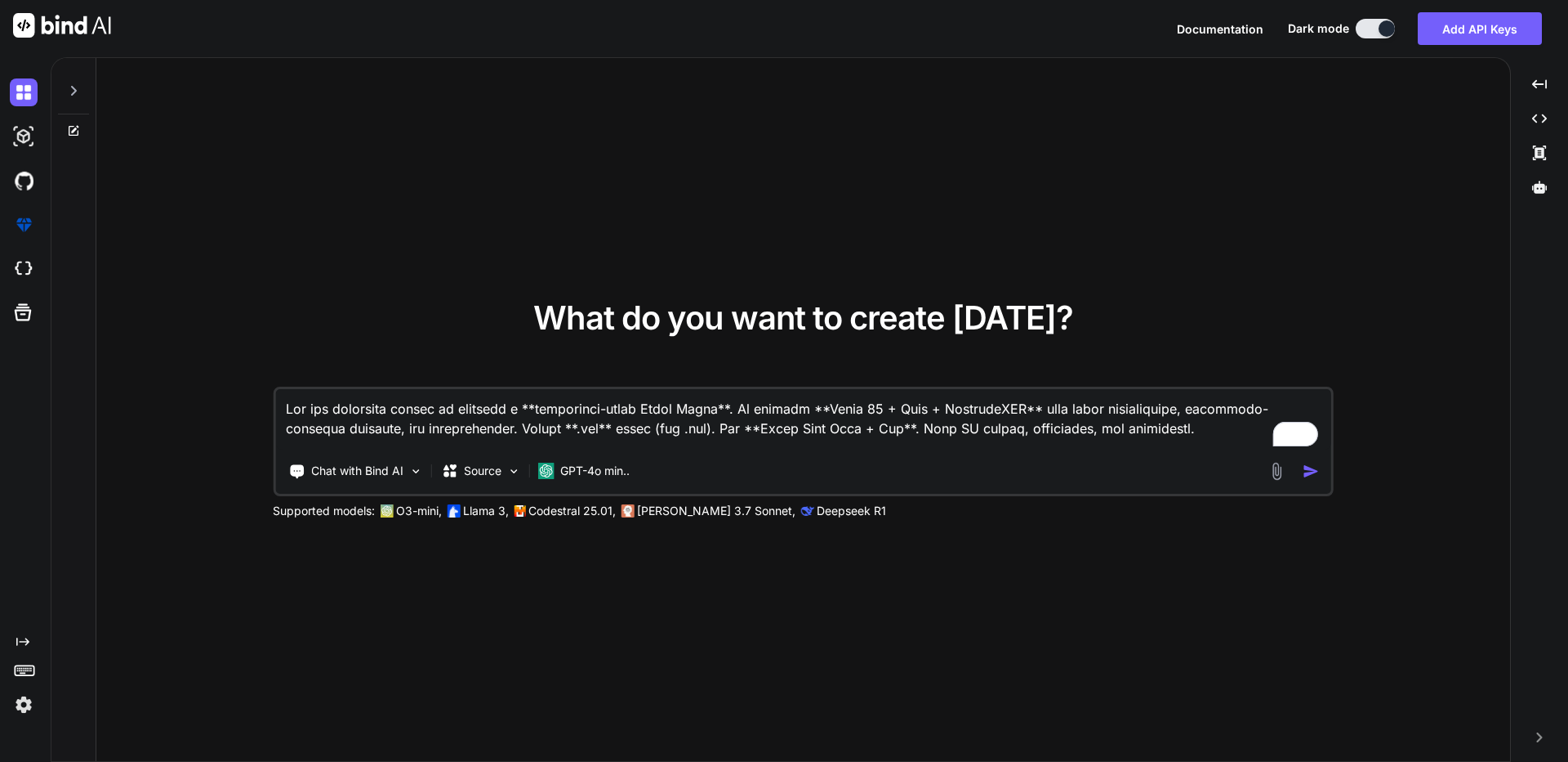
type textarea "x"
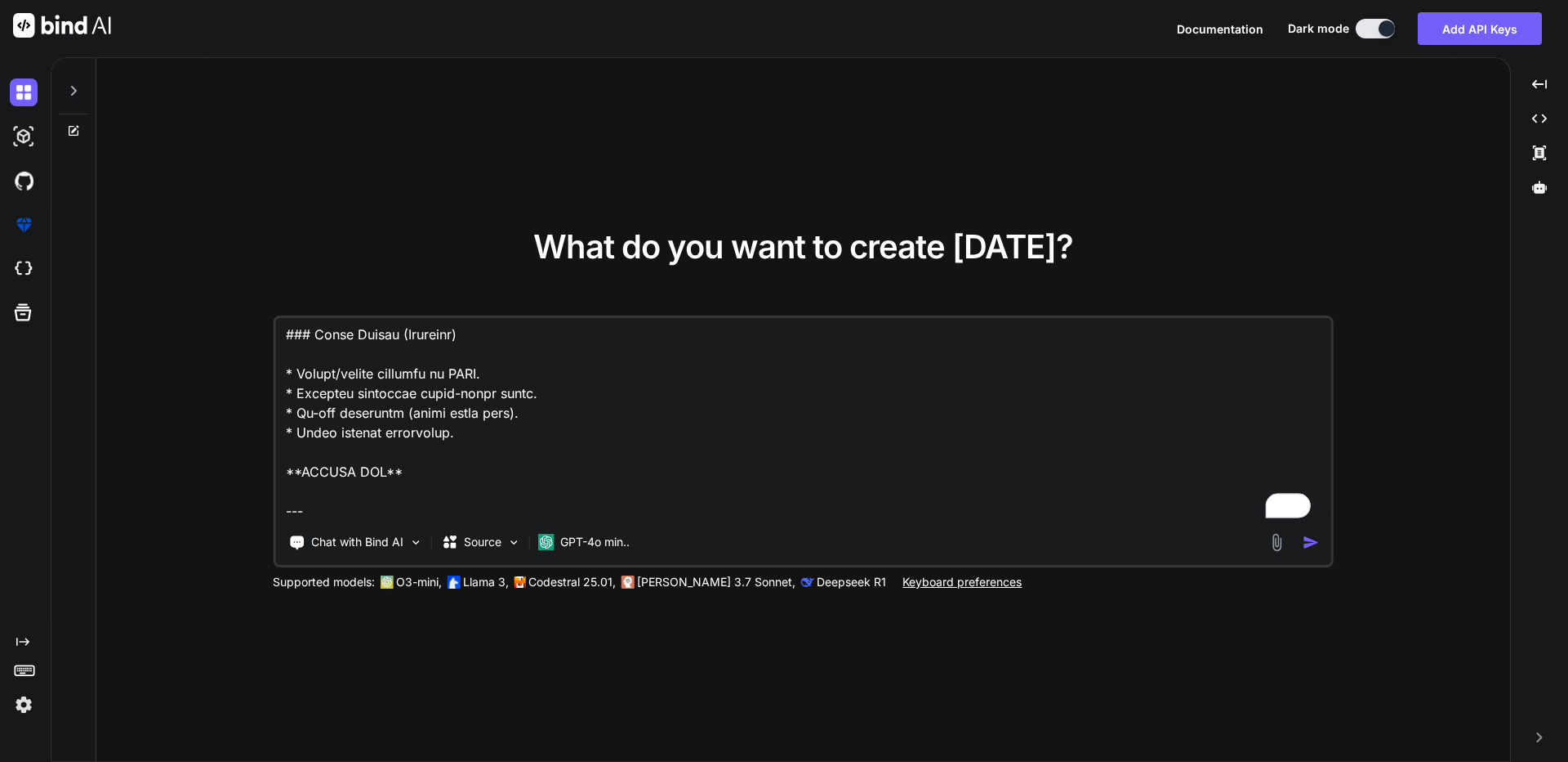
scroll to position [2612, 0]
type textarea "Use the following prompt to generate a **production-ready Admin Panel**. It tar…"
click at [616, 542] on p "GPT-4o min.." at bounding box center [595, 541] width 69 height 16
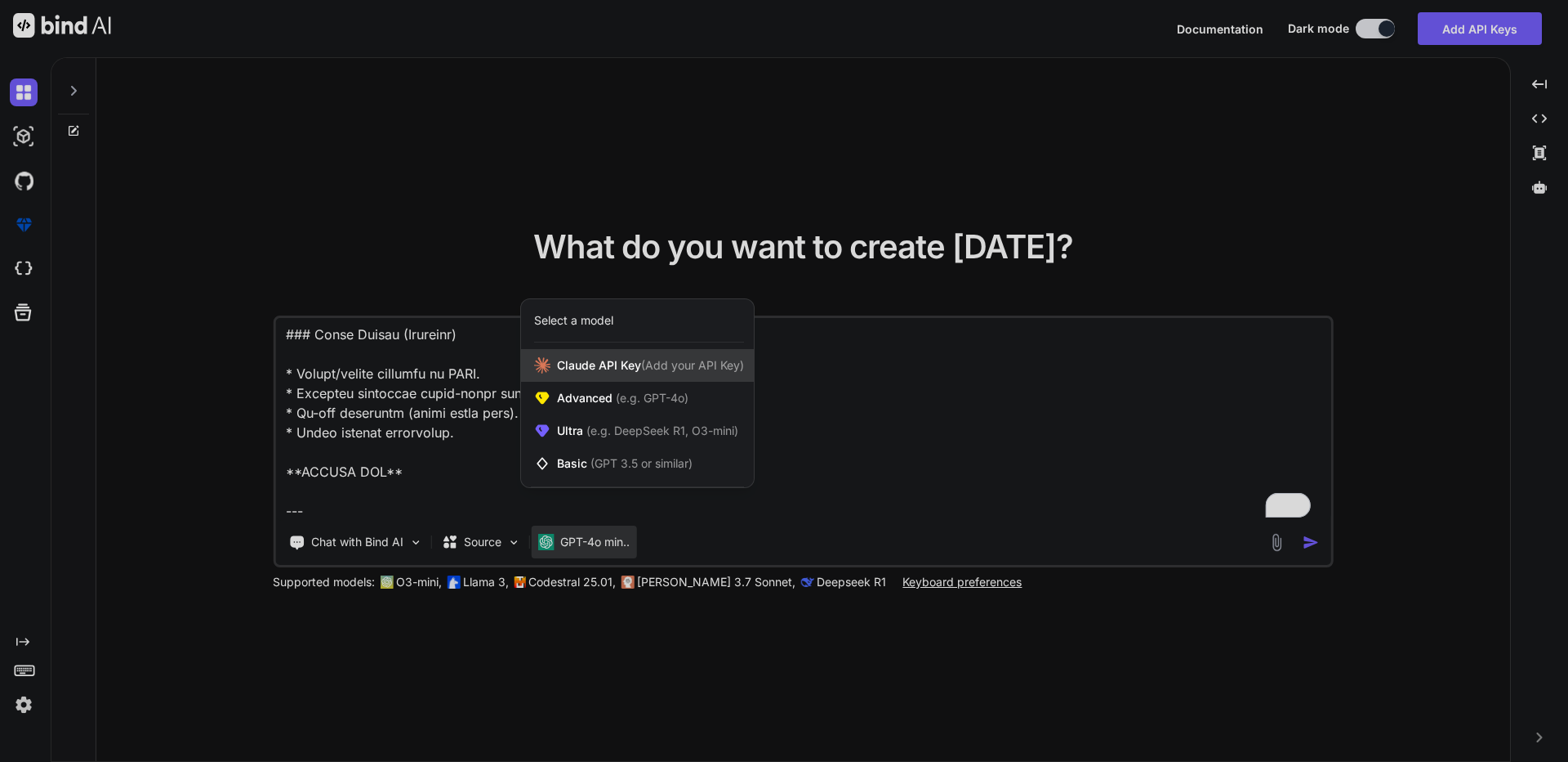
click at [697, 375] on div "[PERSON_NAME] Key (Add your API Key)" at bounding box center [637, 365] width 233 height 33
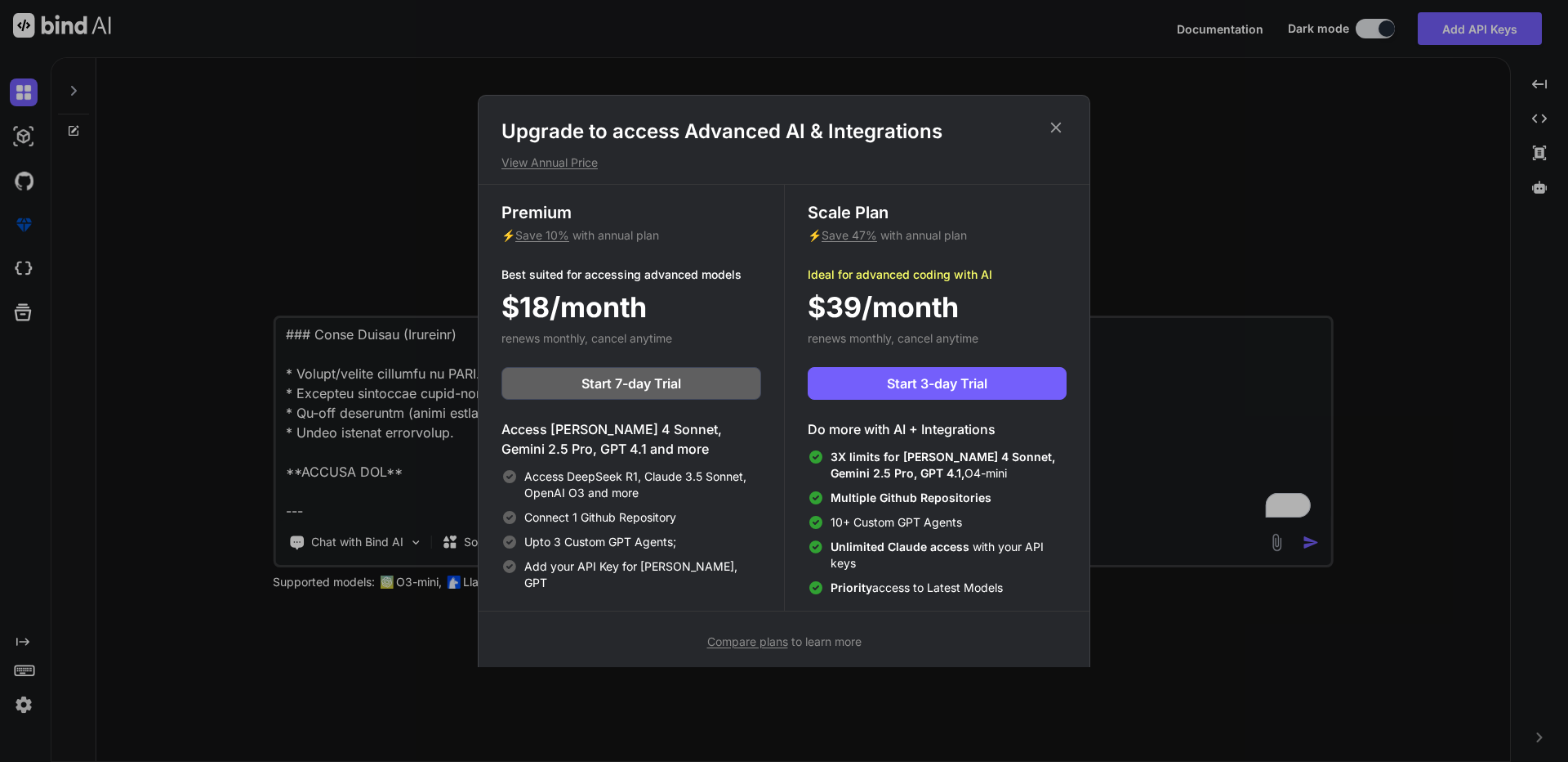
click at [1053, 128] on icon at bounding box center [1056, 127] width 18 height 18
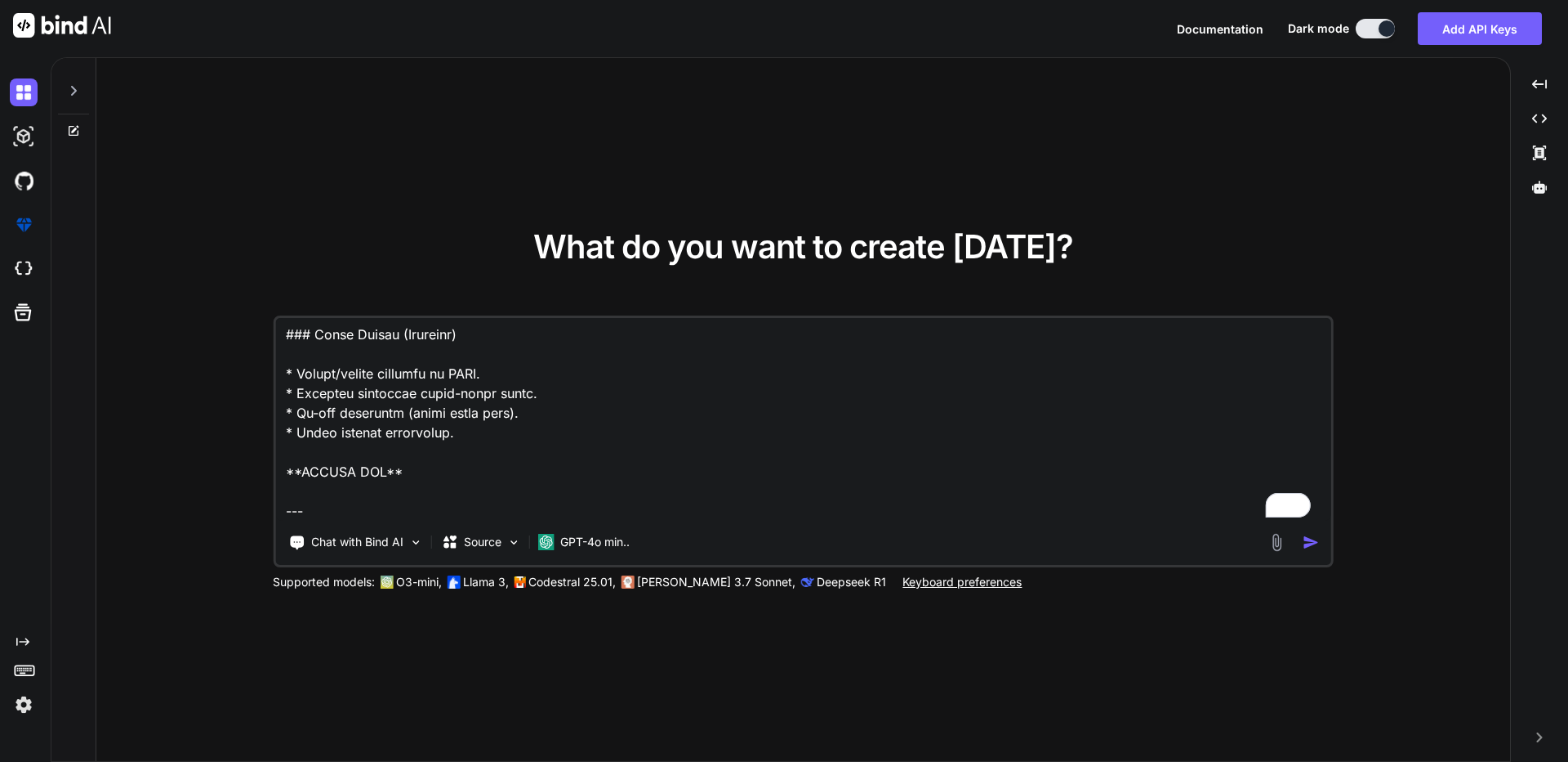
click at [1324, 535] on button "button" at bounding box center [1314, 542] width 23 height 17
click at [1318, 537] on img "button" at bounding box center [1312, 542] width 17 height 17
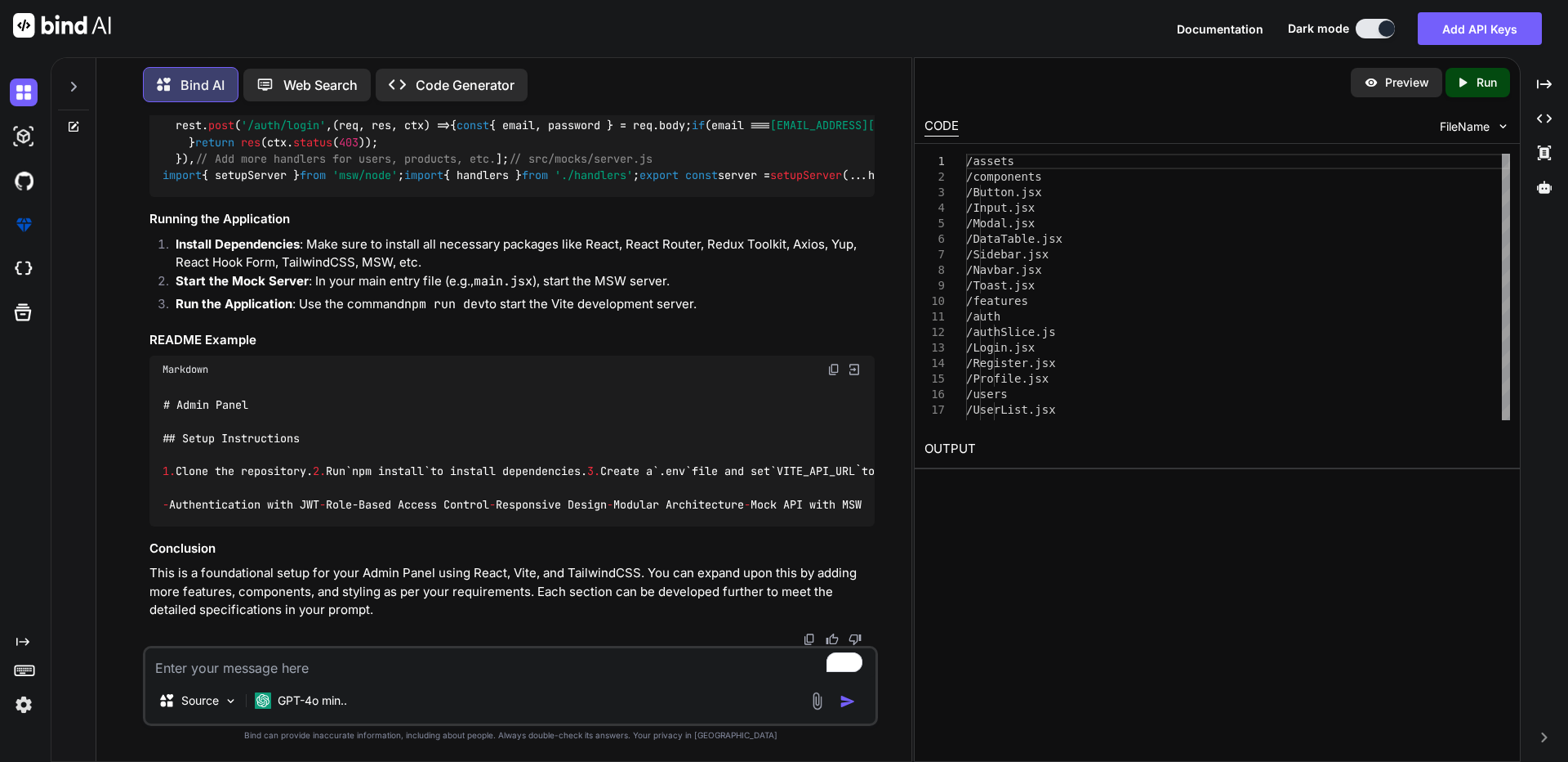
scroll to position [5573, 0]
click at [1413, 96] on div "Preview" at bounding box center [1396, 83] width 91 height 29
click at [1418, 85] on p "Preview" at bounding box center [1407, 82] width 44 height 16
click at [1472, 88] on icon "Created with Pixso." at bounding box center [1466, 82] width 22 height 15
click at [1488, 62] on div "Preview Created with Pixso. Run" at bounding box center [1218, 82] width 605 height 49
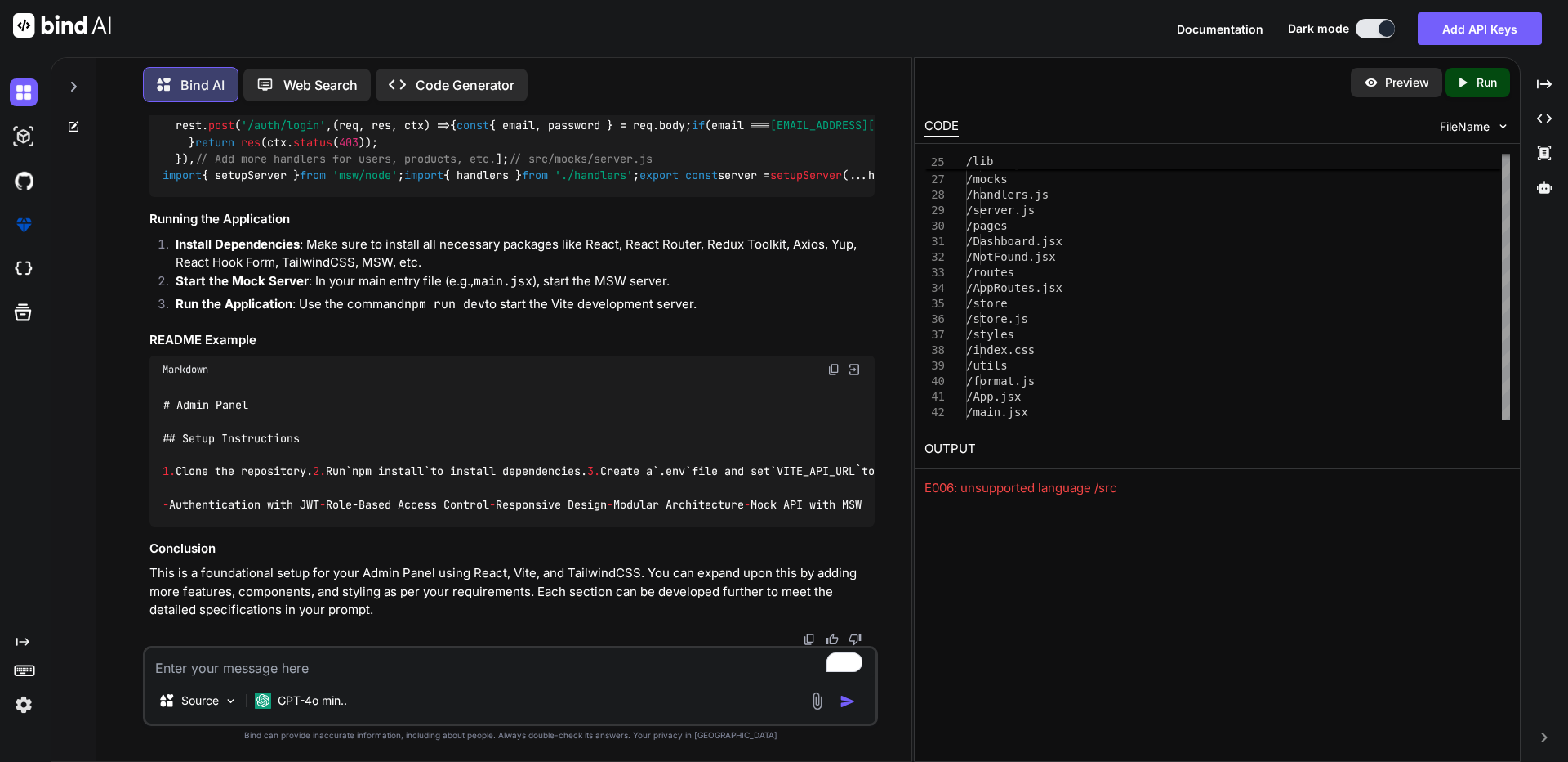
click at [1487, 84] on p "Run" at bounding box center [1487, 82] width 21 height 16
drag, startPoint x: 1194, startPoint y: 518, endPoint x: 913, endPoint y: 485, distance: 282.9
click at [913, 485] on div "Bind AI Web Search Created with Pixso. Code Generator You Bind AI Creating a fu…" at bounding box center [810, 409] width 1518 height 704
click at [1149, 494] on div "E006: unsupported language /src" at bounding box center [1217, 488] width 586 height 19
drag, startPoint x: 1149, startPoint y: 494, endPoint x: 925, endPoint y: 486, distance: 224.1
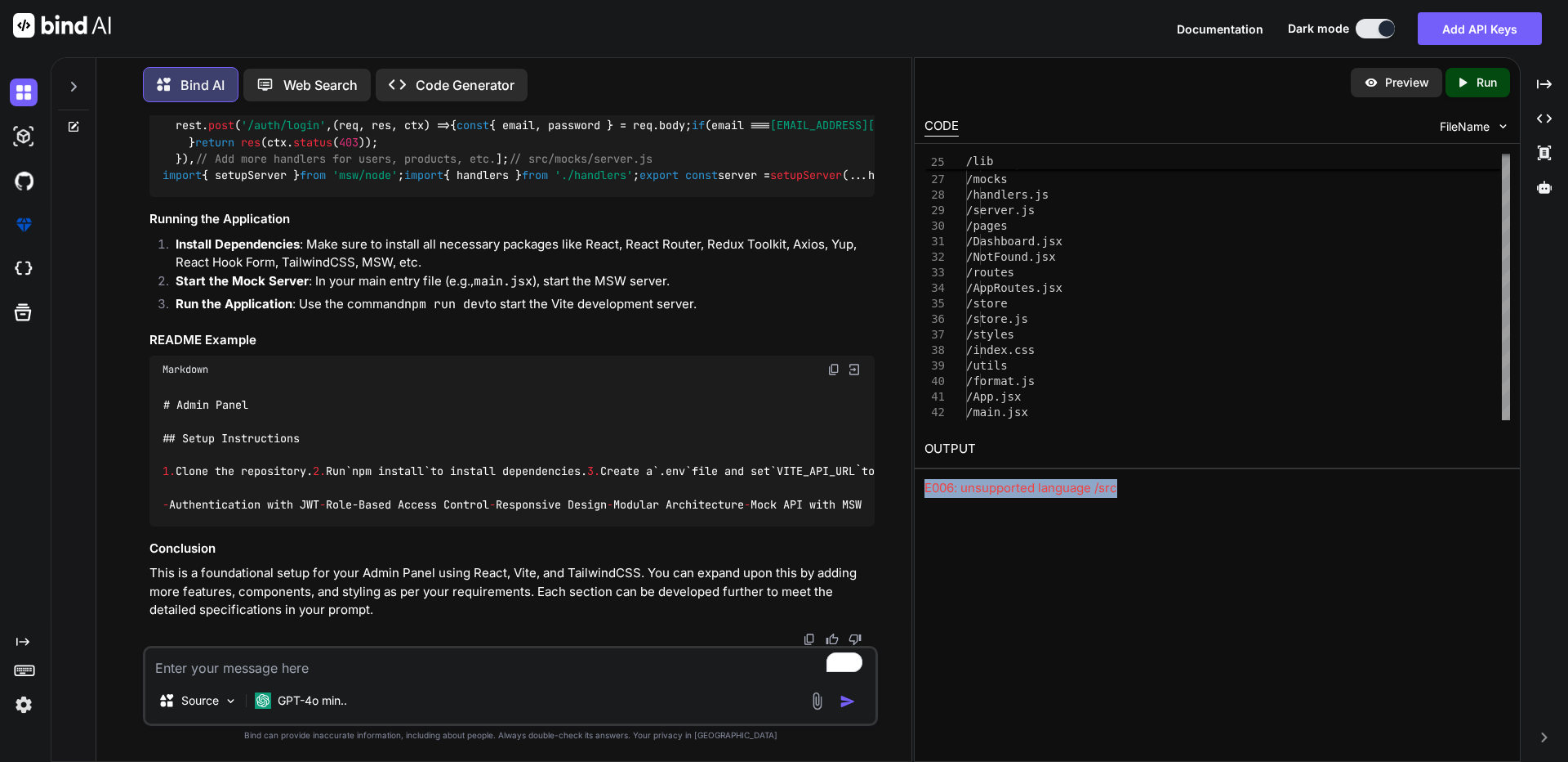
click at [925, 486] on div "E006: unsupported language /src" at bounding box center [1217, 488] width 586 height 19
click at [523, 671] on textarea "To enrich screen reader interactions, please activate Accessibility in Grammarl…" at bounding box center [511, 663] width 731 height 29
paste textarea "E006: unsupported language /src"
type textarea "x"
type textarea "E006: unsupported language /src"
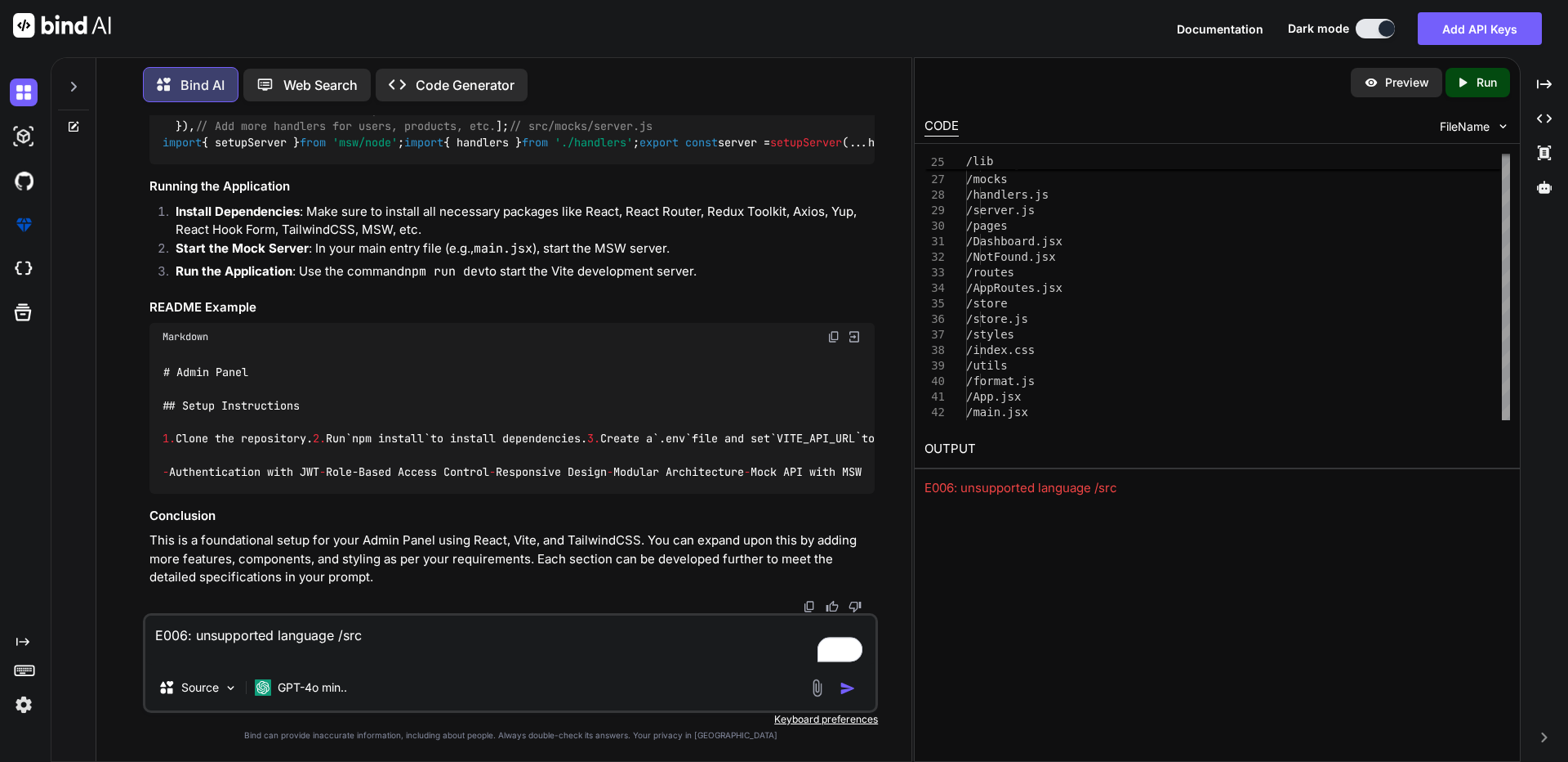
type textarea "x"
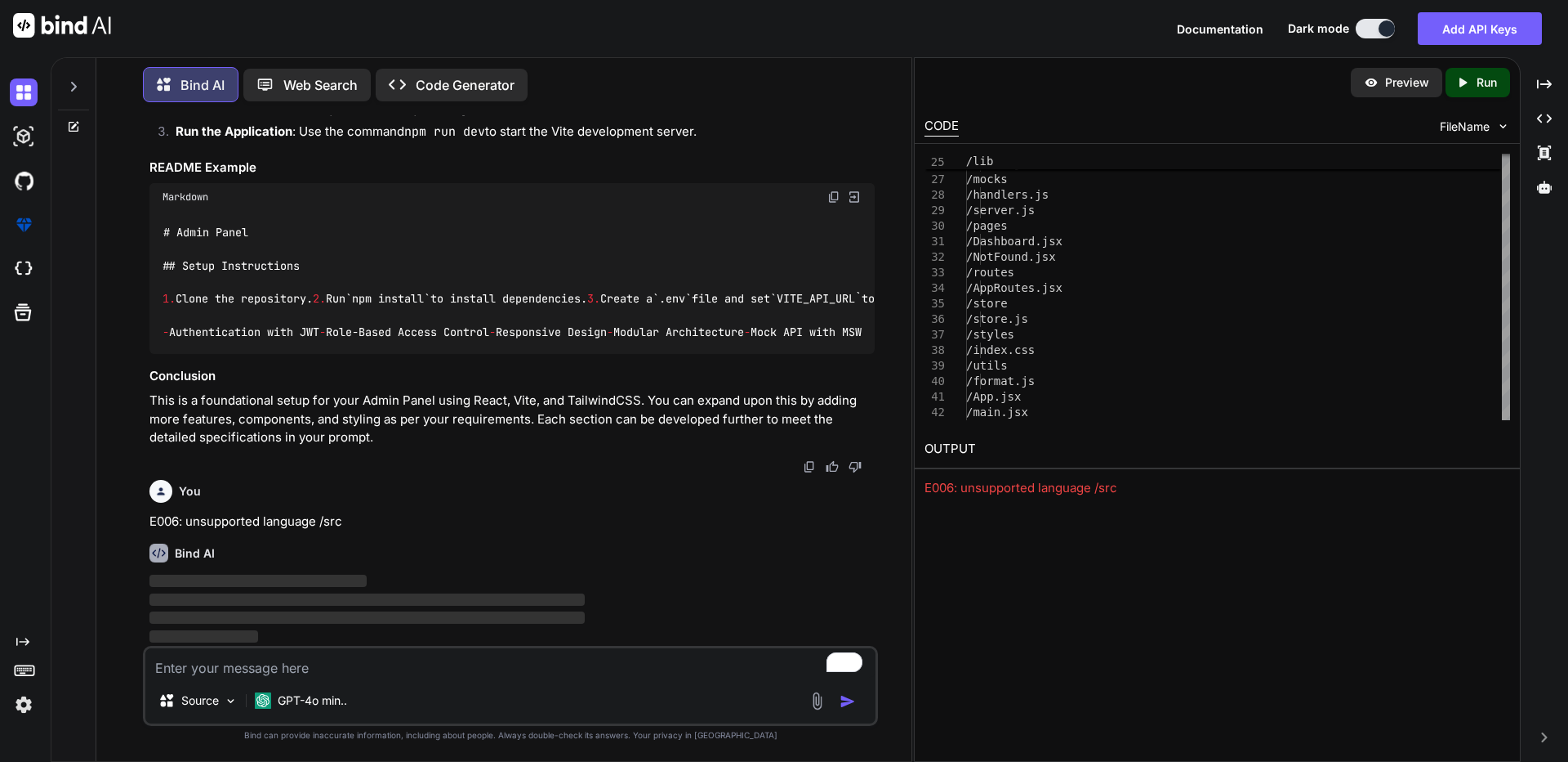
scroll to position [5746, 0]
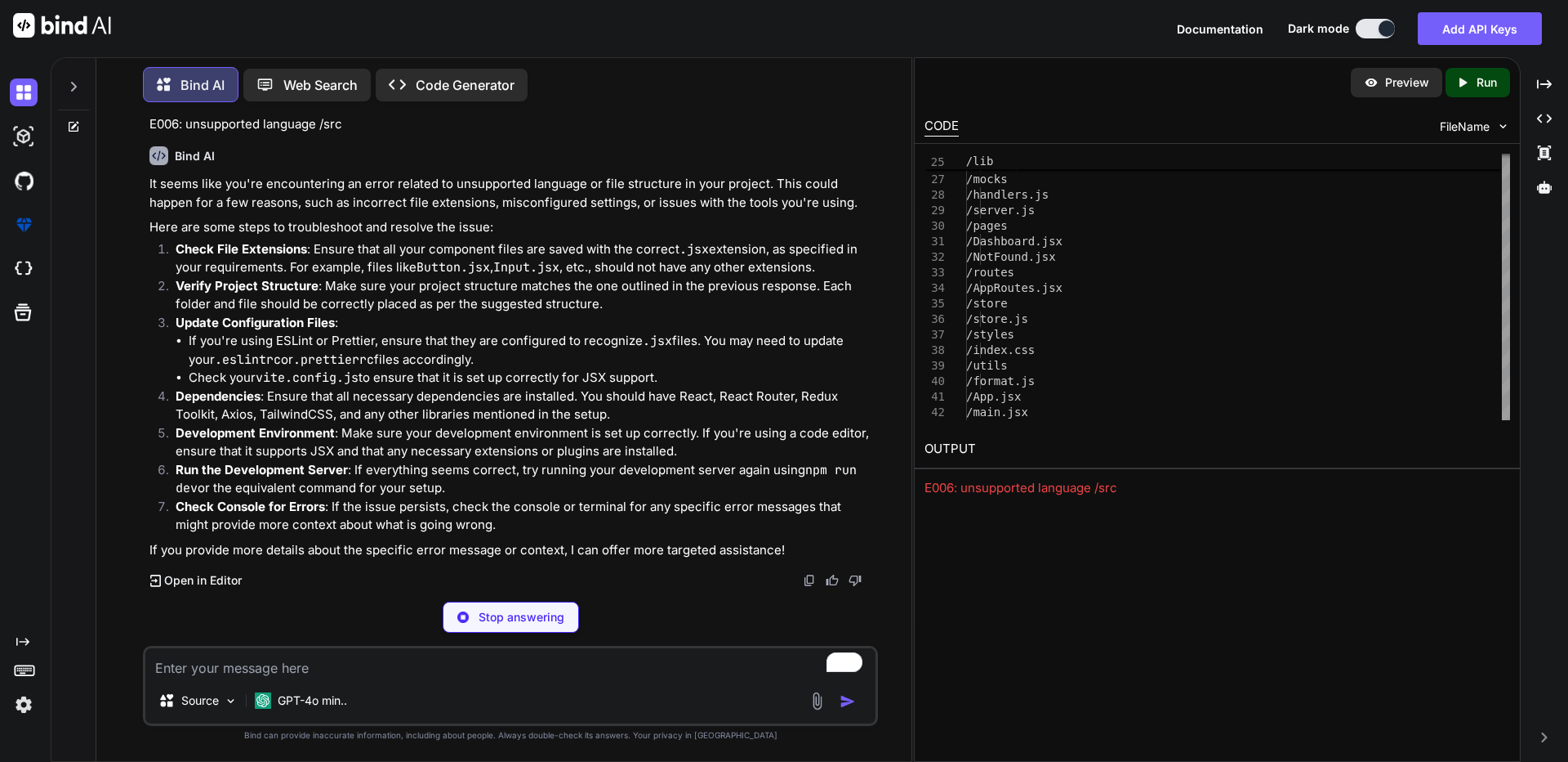
type textarea "x"
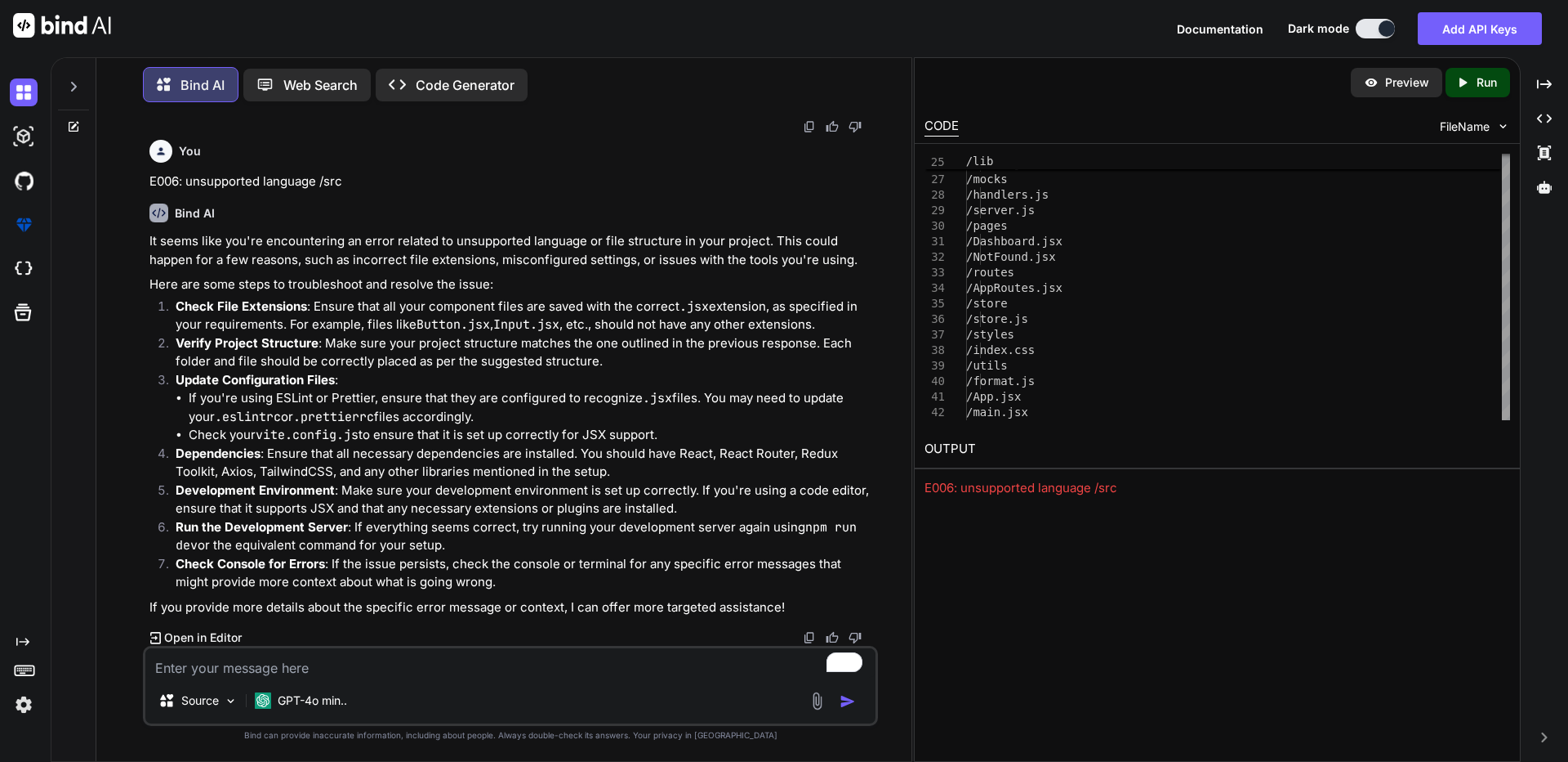
scroll to position [6086, 0]
drag, startPoint x: 201, startPoint y: 633, endPoint x: 323, endPoint y: 580, distance: 133.0
click at [200, 633] on p "Open in Editor" at bounding box center [203, 637] width 78 height 16
click at [201, 639] on p "Open in Editor" at bounding box center [203, 637] width 78 height 16
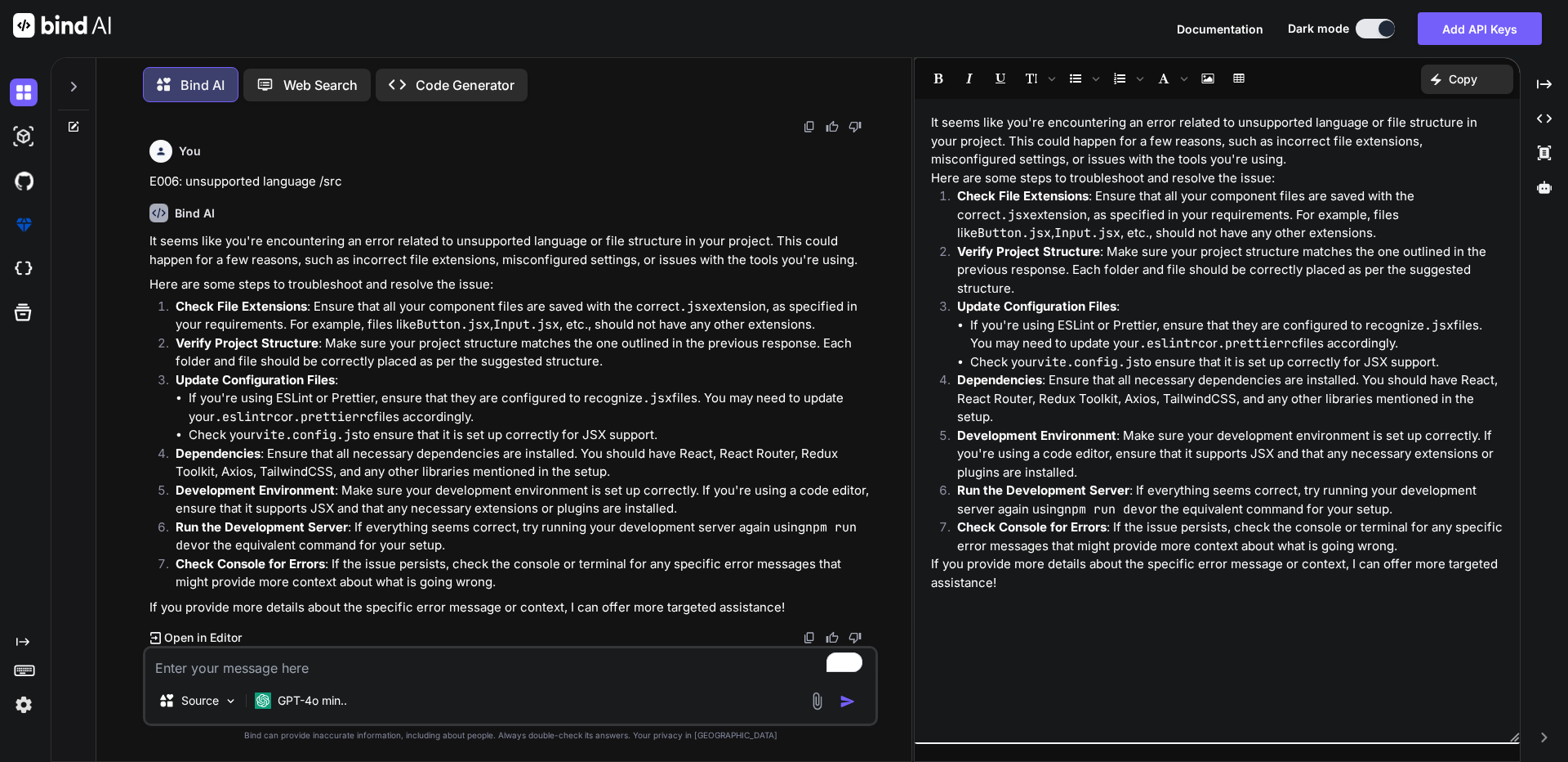
click at [1446, 81] on icon "Created with Pixso." at bounding box center [1439, 79] width 18 height 11
click at [1249, 583] on p "If you provide more details about the specific error message or context, I can …" at bounding box center [1218, 573] width 573 height 37
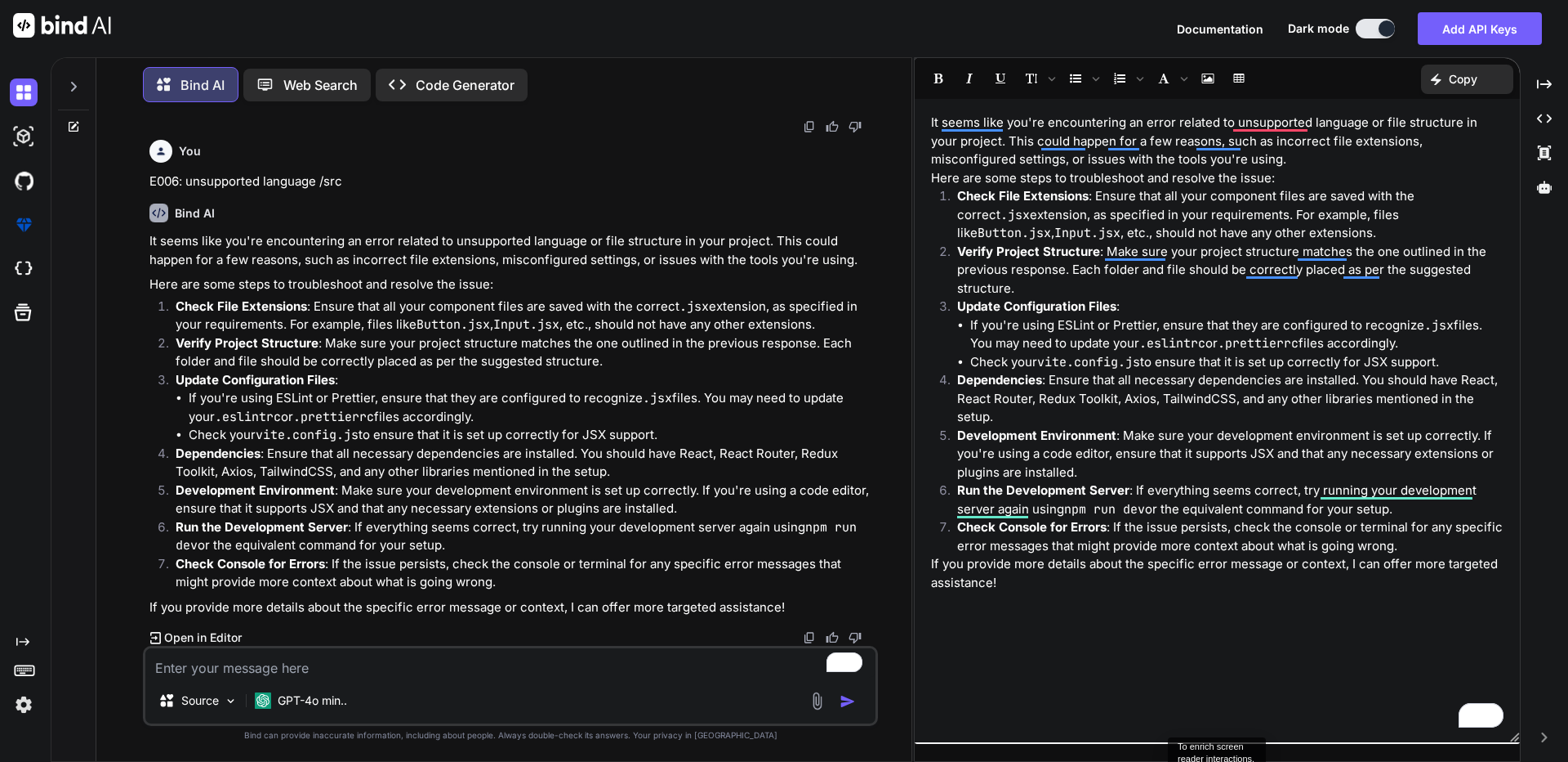
click at [1135, 583] on p "If you provide more details about the specific error message or context, I can …" at bounding box center [1218, 573] width 573 height 37
click at [940, 71] on button "Bold" at bounding box center [938, 79] width 28 height 28
click at [1014, 578] on p "If you provide more details about the specific error message or context, I can …" at bounding box center [1218, 573] width 573 height 37
click at [829, 717] on div "Source GPT-4o min.." at bounding box center [511, 703] width 731 height 39
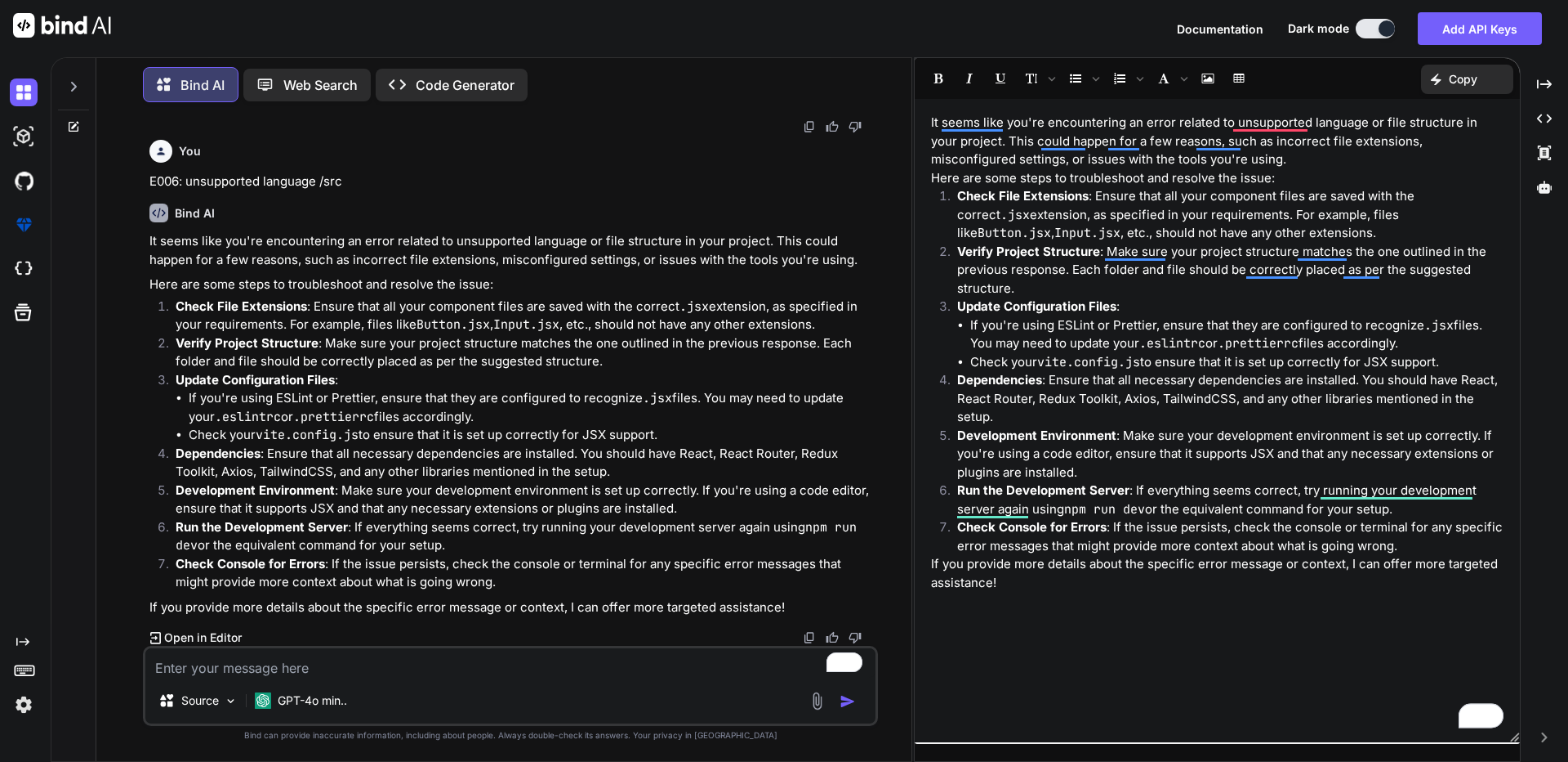
click at [846, 706] on img "button" at bounding box center [848, 701] width 16 height 16
click at [846, 697] on img "button" at bounding box center [848, 701] width 16 height 16
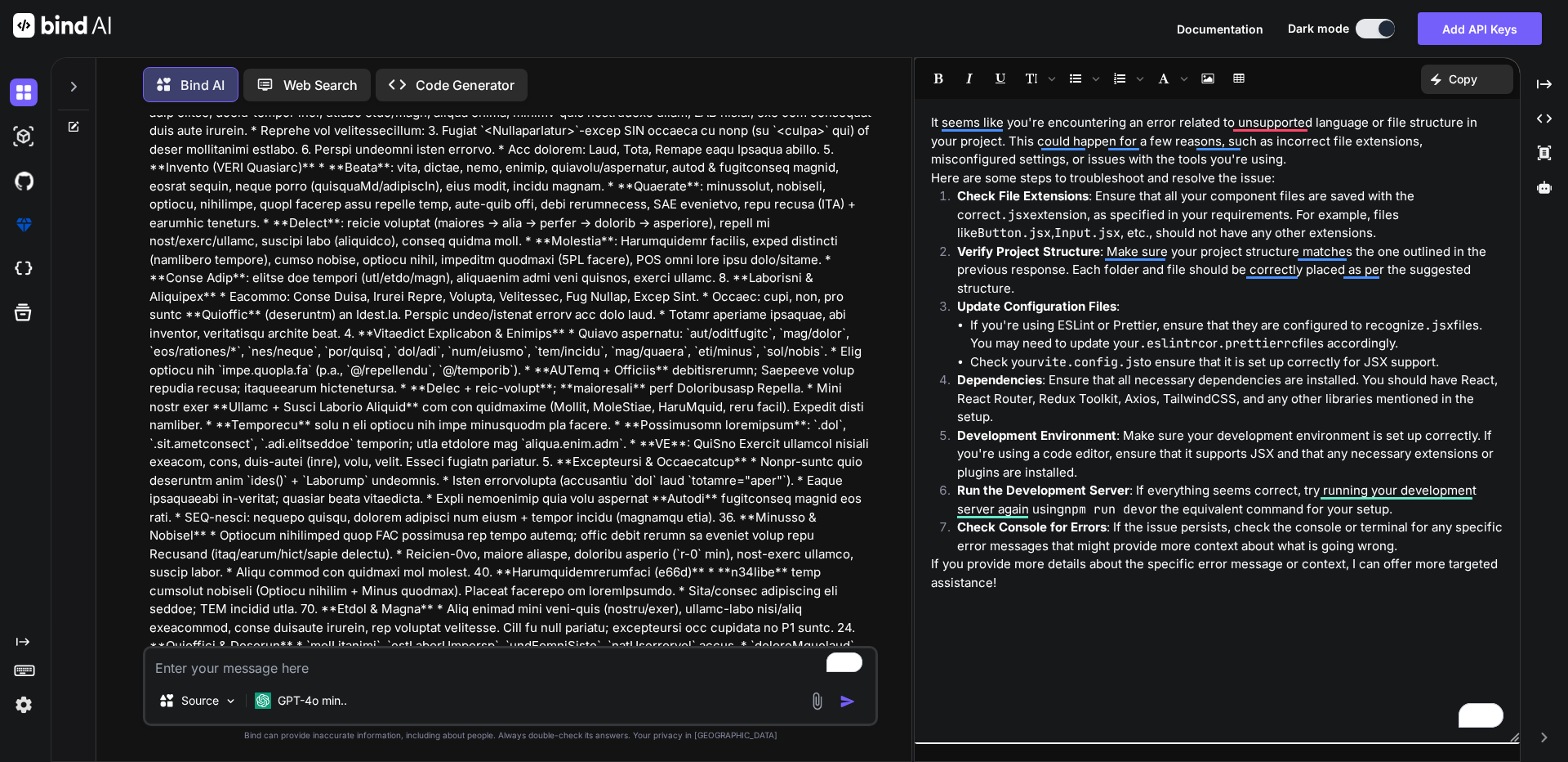
scroll to position [0, 0]
